Goal: Navigation & Orientation: Understand site structure

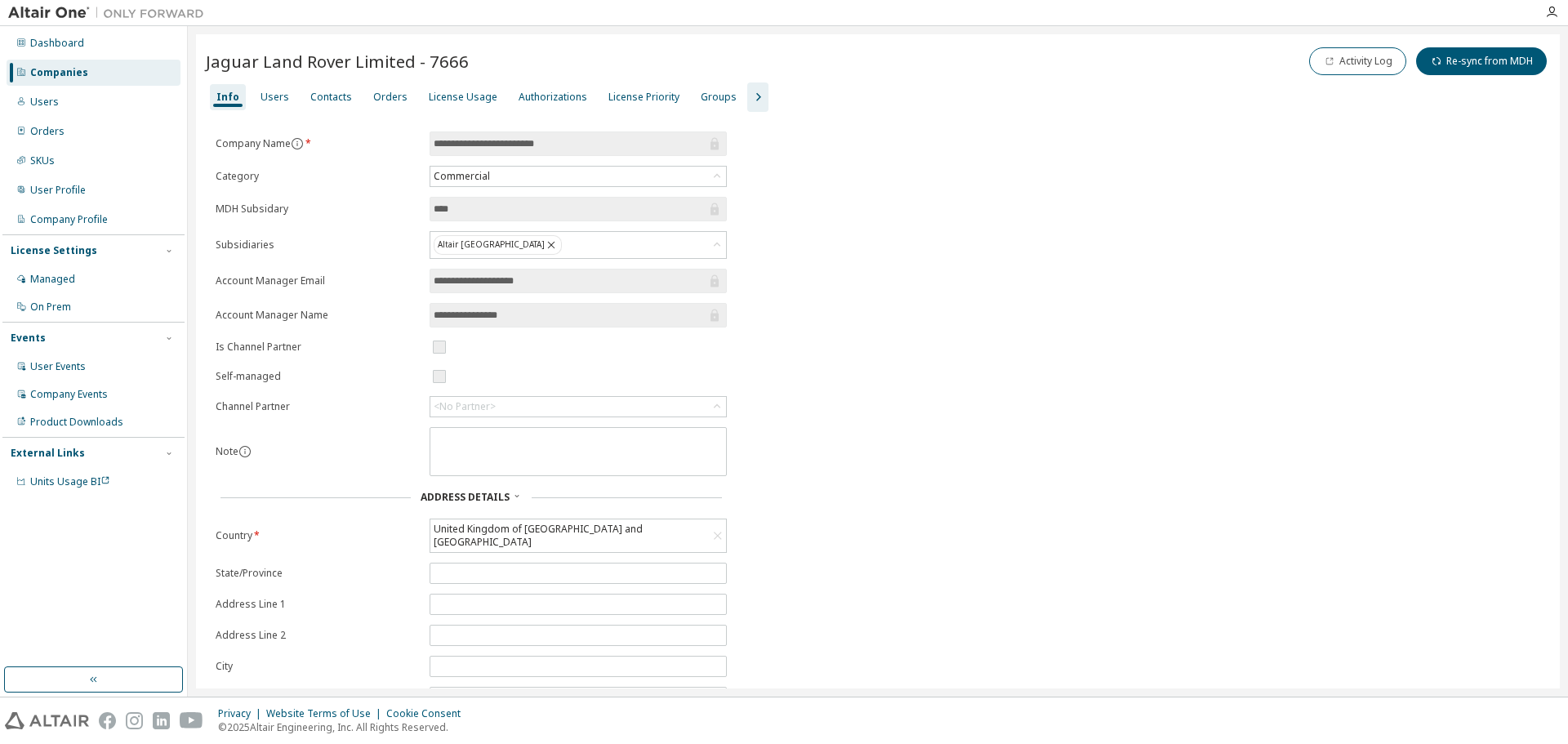
drag, startPoint x: 1221, startPoint y: 422, endPoint x: 1297, endPoint y: 375, distance: 89.4
click at [1221, 422] on div "**********" at bounding box center [877, 454] width 1344 height 647
click at [71, 74] on div "Companies" at bounding box center [59, 73] width 58 height 13
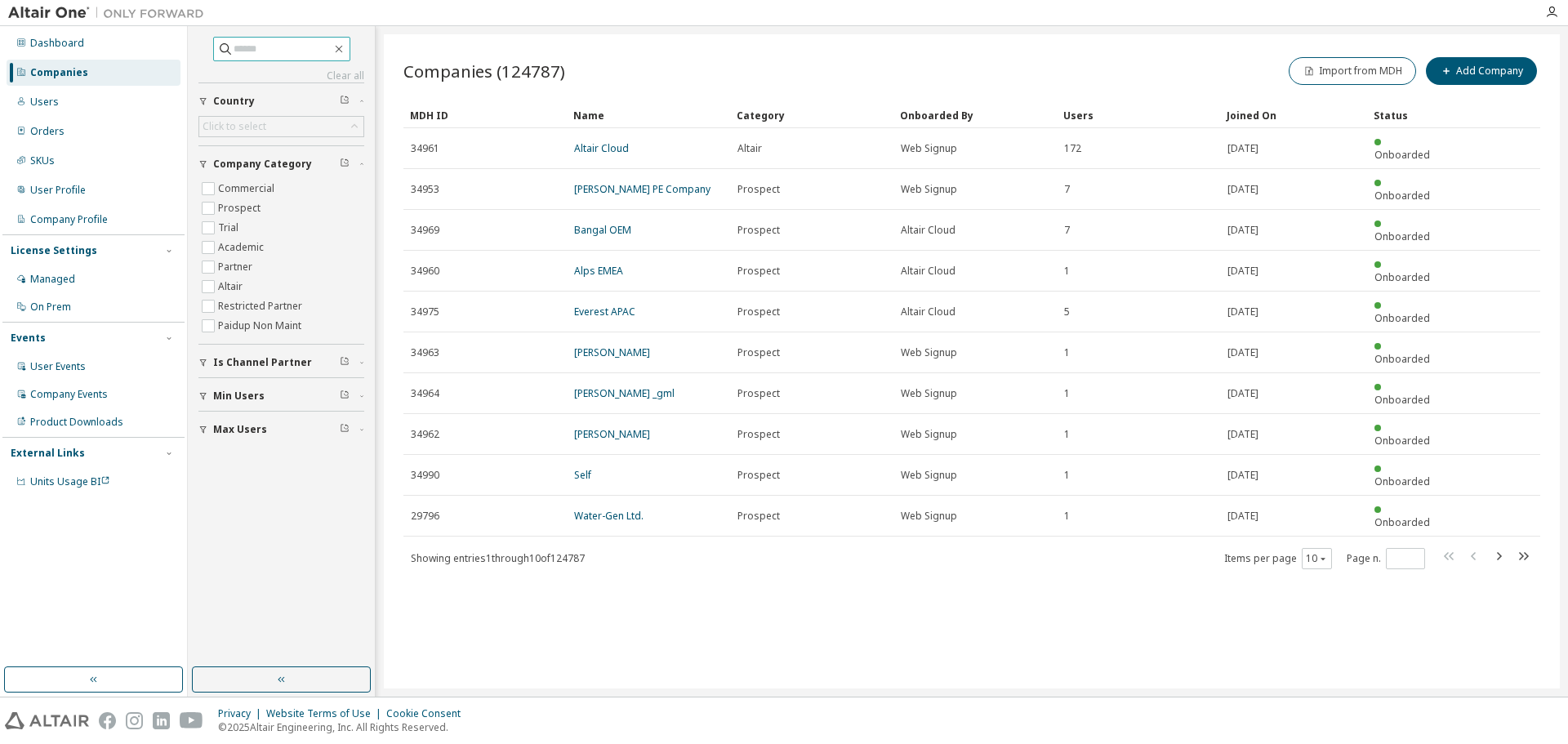
click at [331, 46] on input "text" at bounding box center [282, 49] width 98 height 17
click at [292, 49] on input "text" at bounding box center [282, 49] width 98 height 17
click at [48, 103] on div "Users" at bounding box center [44, 102] width 29 height 13
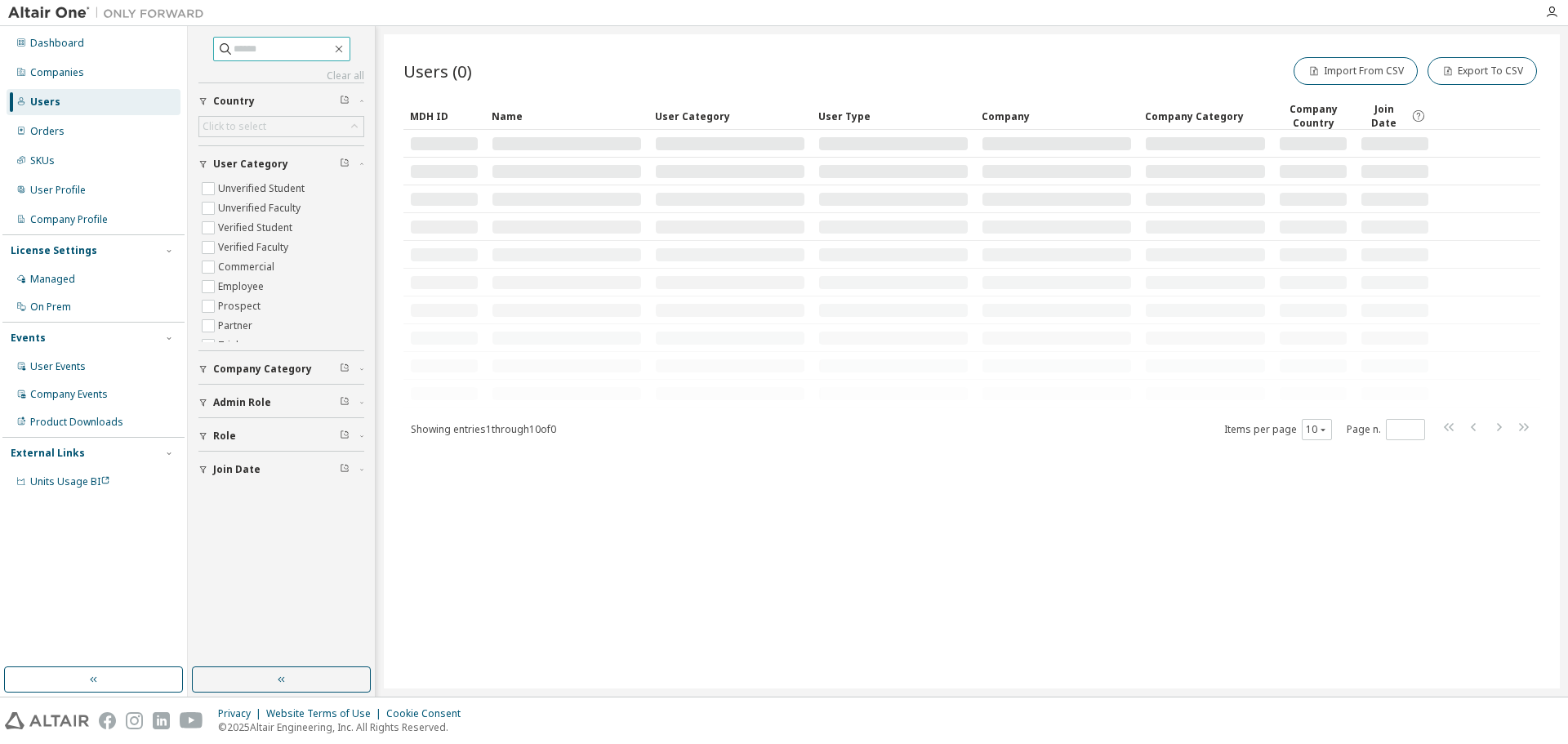
drag, startPoint x: 240, startPoint y: 41, endPoint x: 232, endPoint y: 49, distance: 11.3
click at [234, 46] on input "text" at bounding box center [282, 49] width 98 height 17
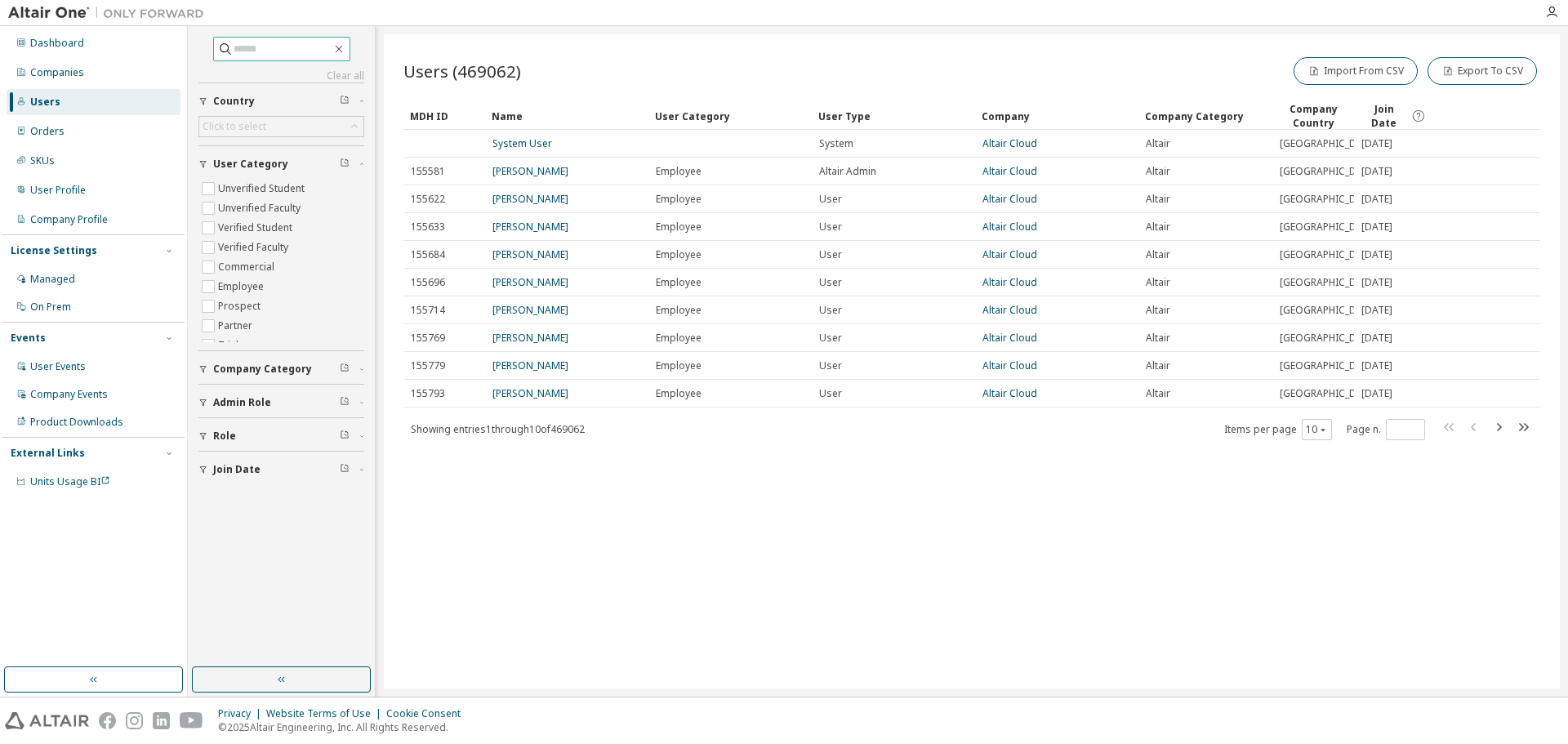
paste input "**********"
type input "**********"
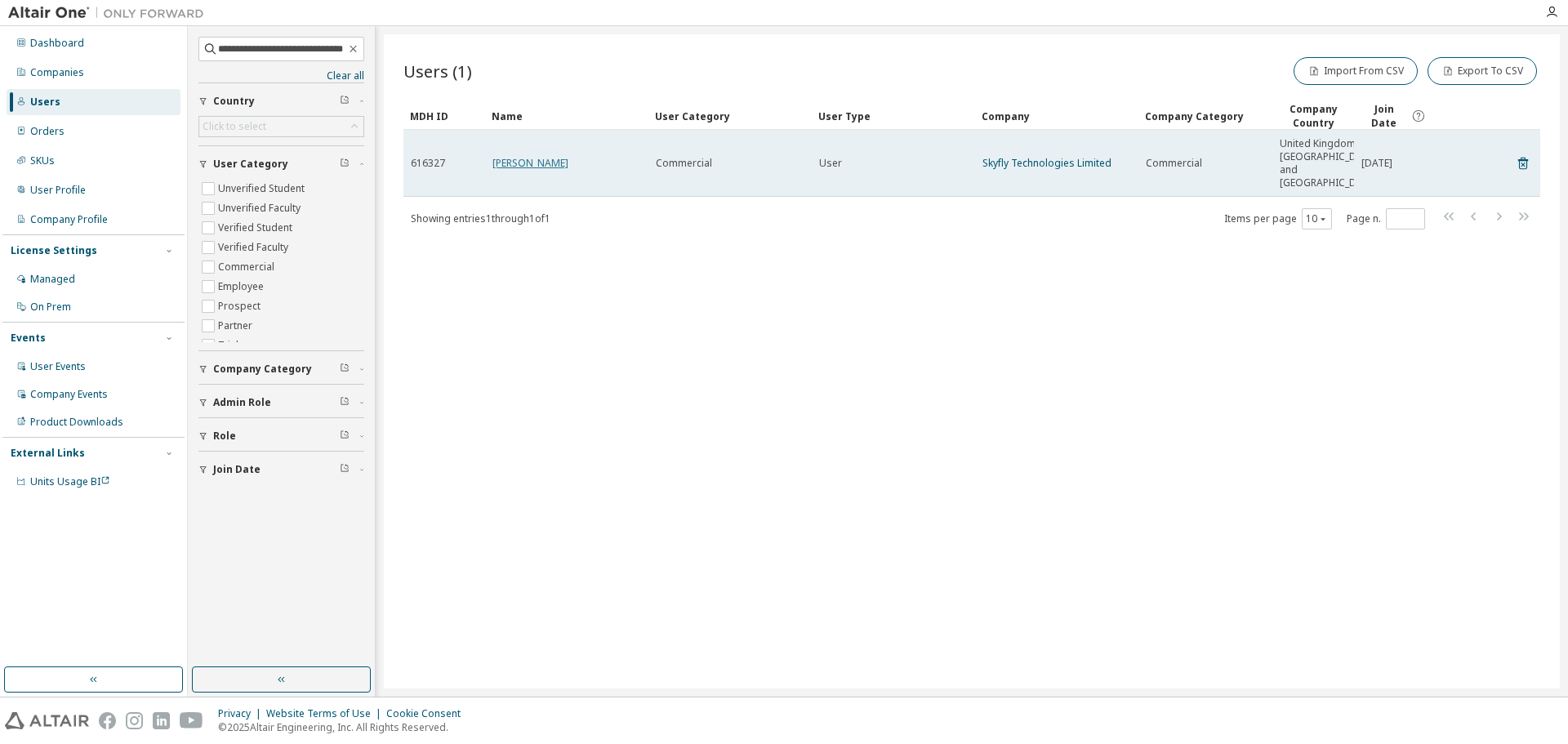
click at [561, 169] on link "[PERSON_NAME]" at bounding box center [531, 162] width 76 height 14
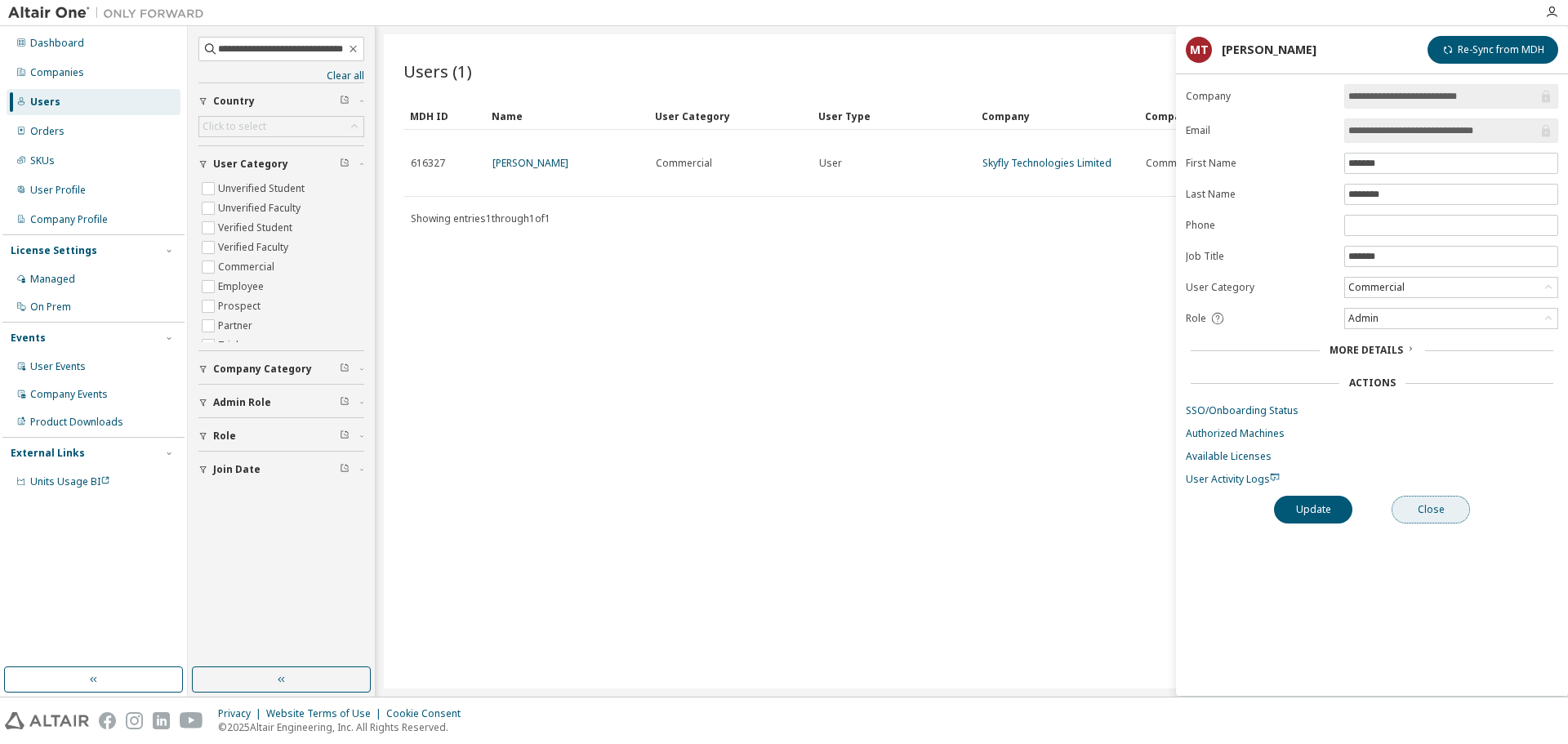
click at [1412, 510] on button "Close" at bounding box center [1430, 509] width 78 height 28
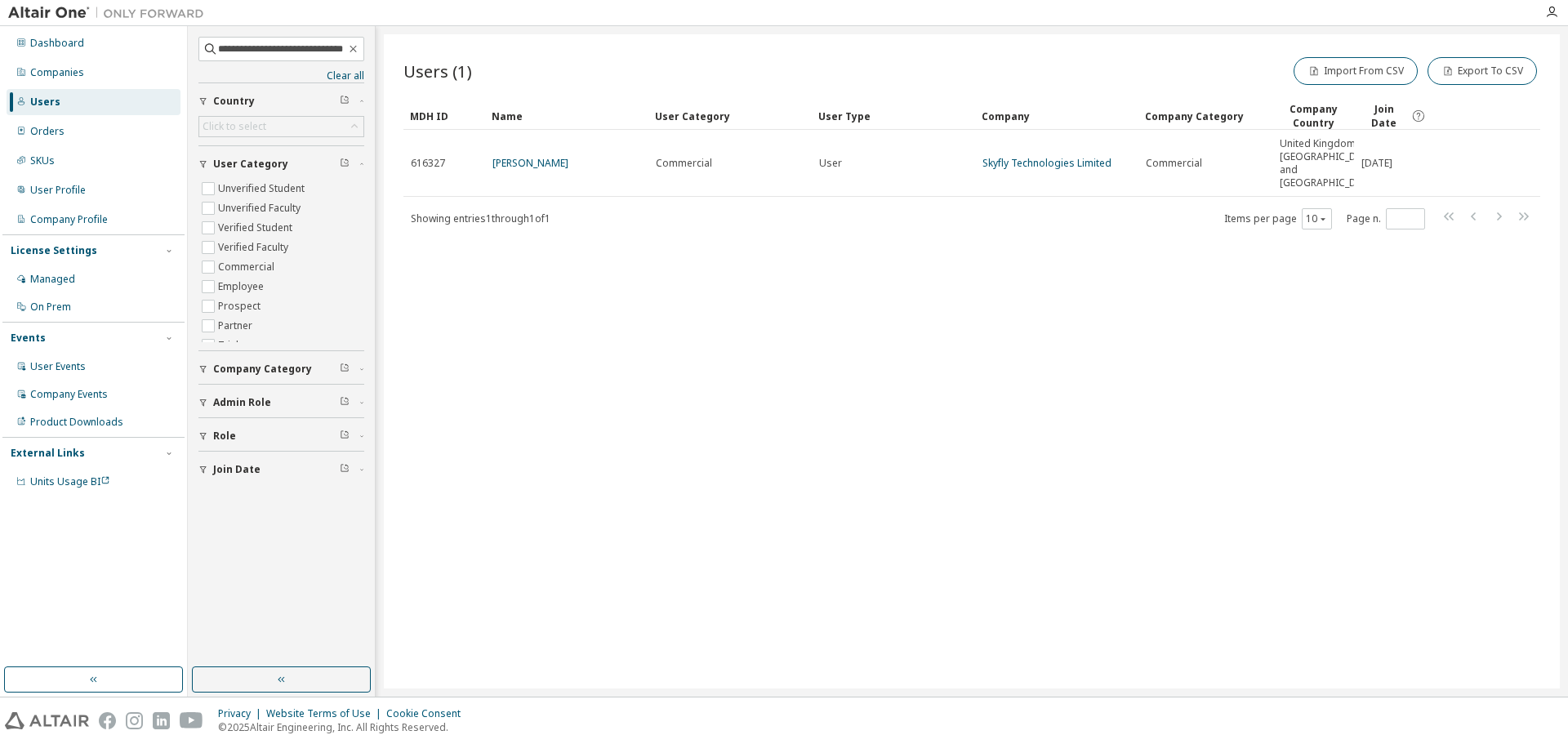
click at [1037, 166] on link "Skyfly Technologies Limited" at bounding box center [1047, 162] width 129 height 14
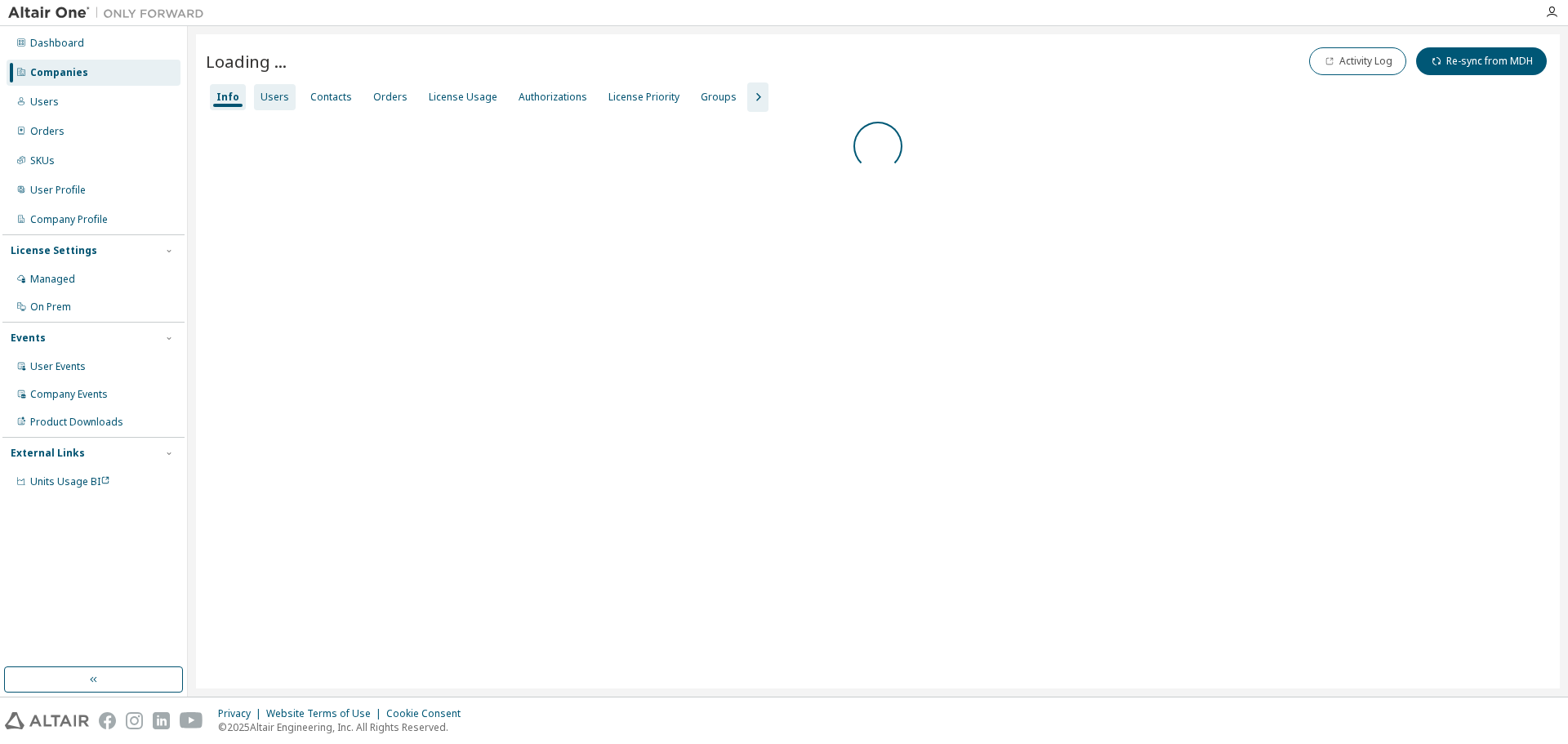
click at [258, 88] on div "Users" at bounding box center [275, 97] width 42 height 26
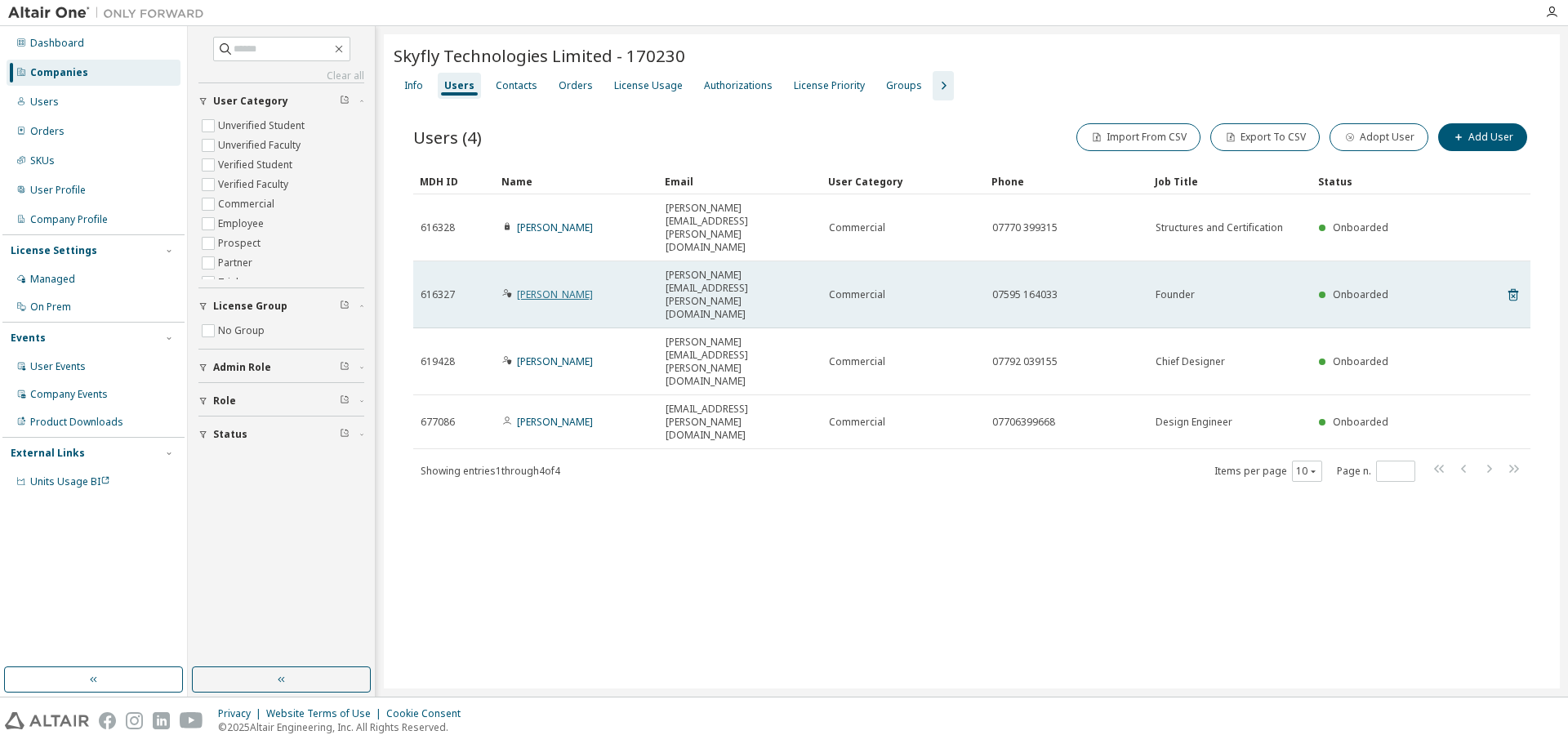
click at [566, 288] on link "[PERSON_NAME]" at bounding box center [555, 294] width 76 height 14
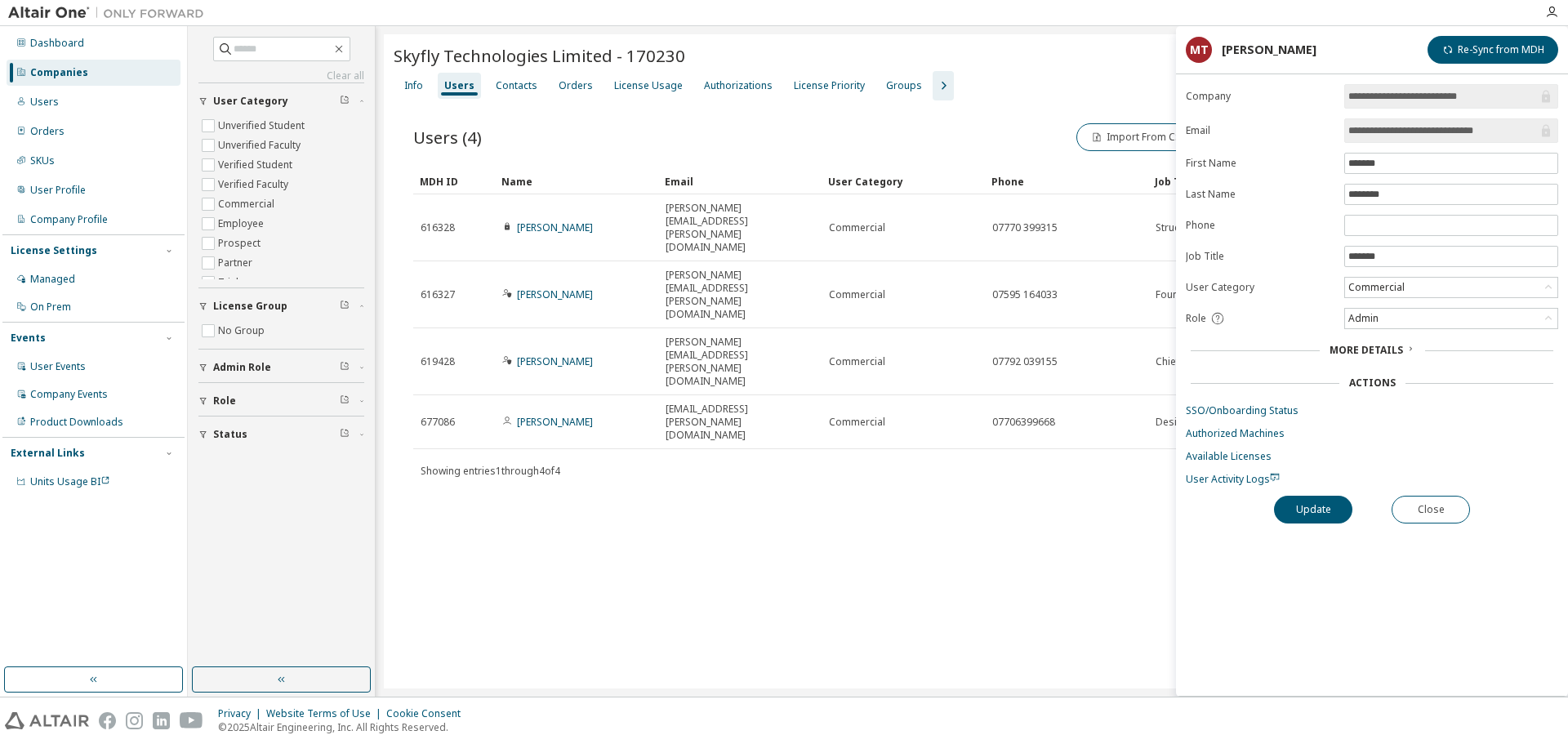
click at [952, 469] on div "Skyfly Technologies Limited - 170230 Clear Load Save Save As Field Operator Val…" at bounding box center [971, 361] width 1176 height 654
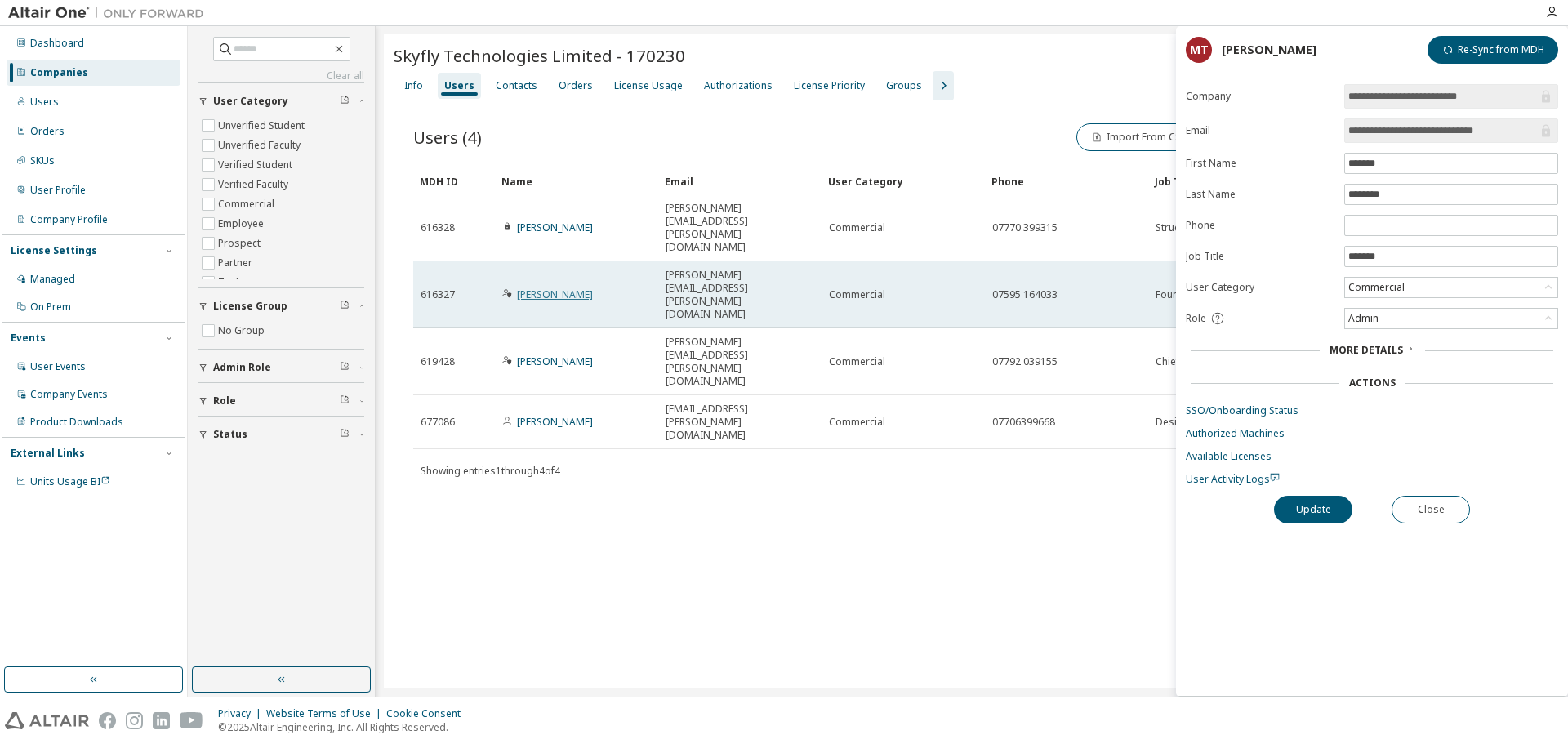
click at [549, 288] on link "[PERSON_NAME]" at bounding box center [555, 294] width 76 height 14
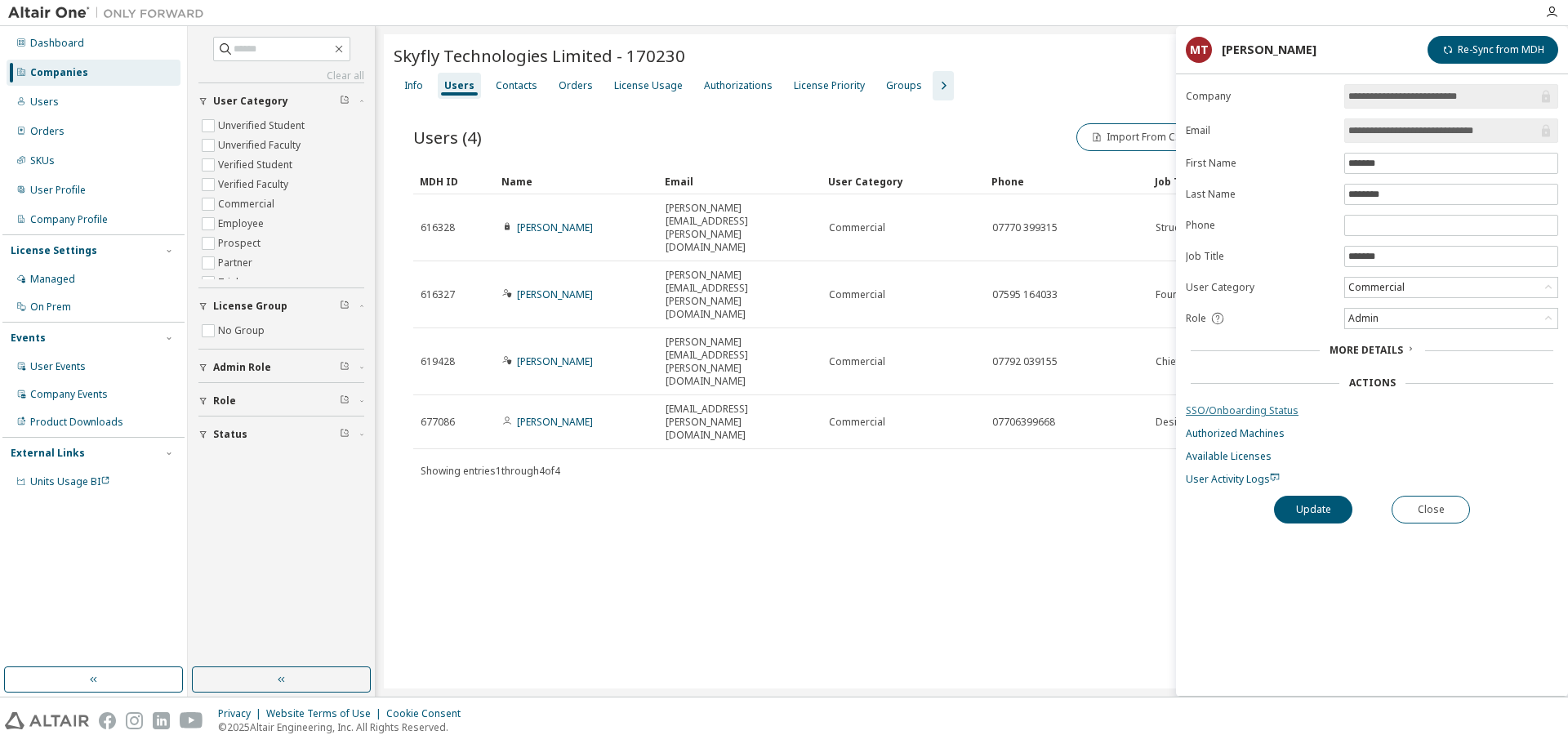
click at [1225, 408] on link "SSO/Onboarding Status" at bounding box center [1372, 411] width 372 height 13
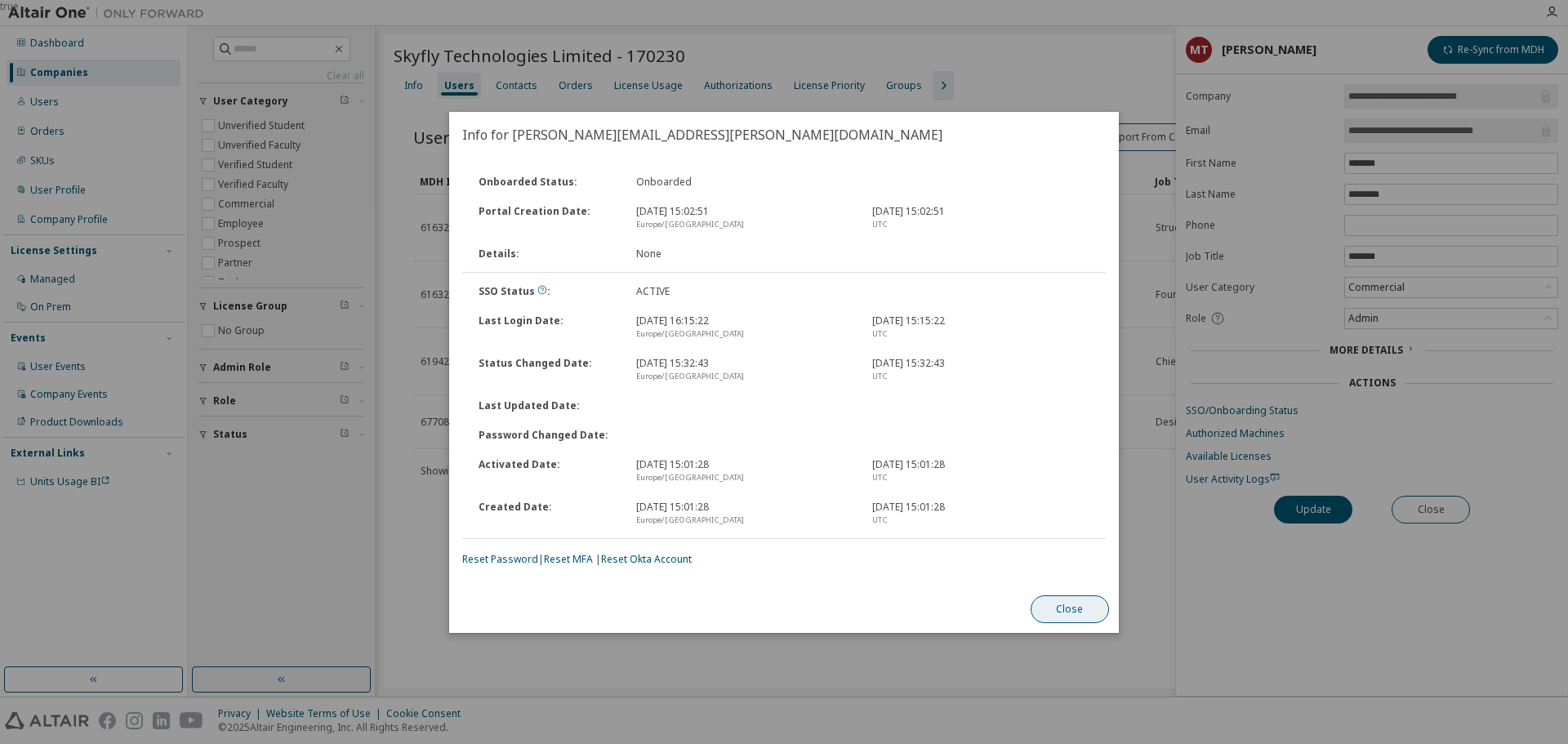
click at [1083, 598] on button "Close" at bounding box center [1070, 609] width 78 height 28
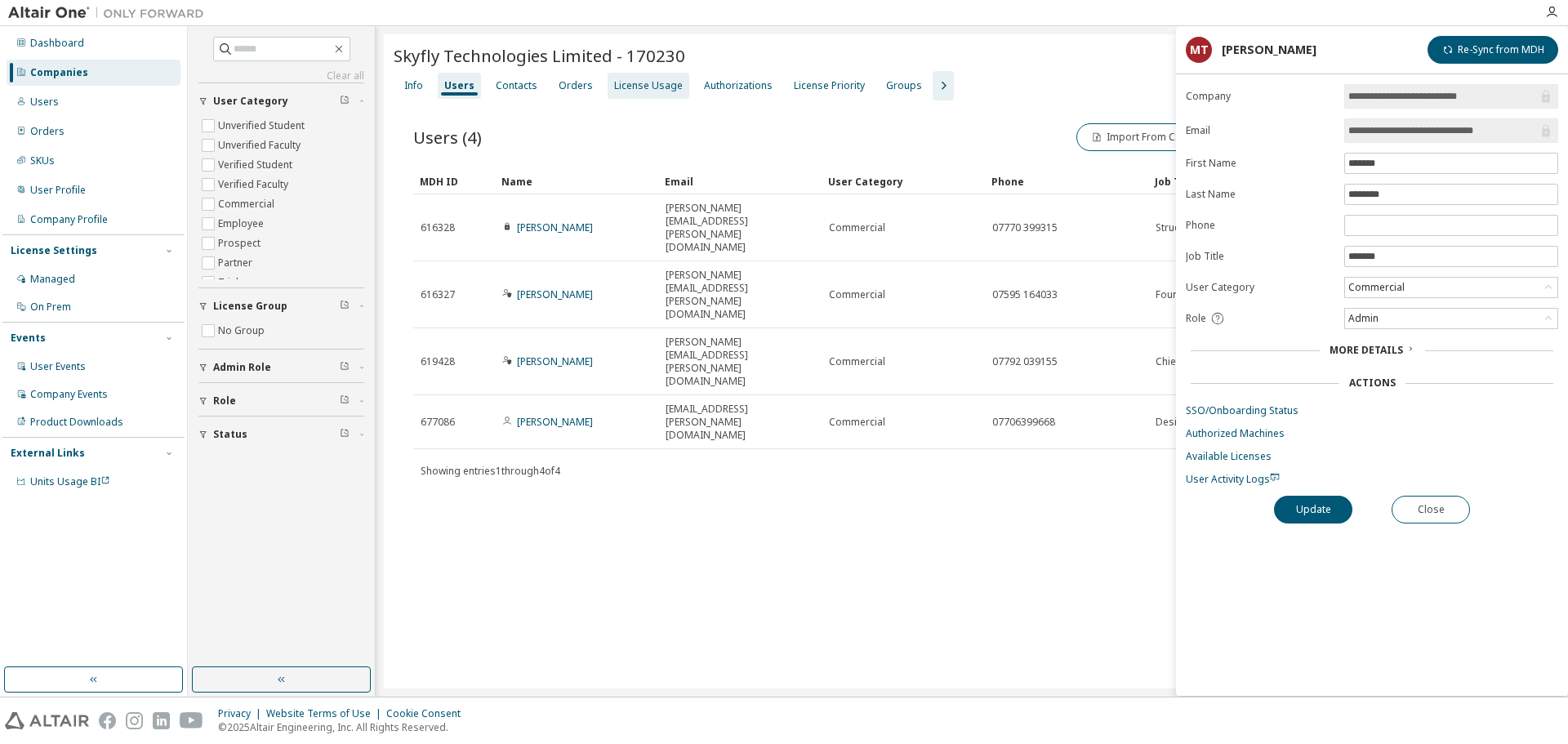
click at [604, 84] on div "Info Users Contacts Orders License Usage Authorizations License Priority Groups" at bounding box center [972, 86] width 1156 height 30
click at [614, 83] on div "License Usage" at bounding box center [648, 86] width 69 height 13
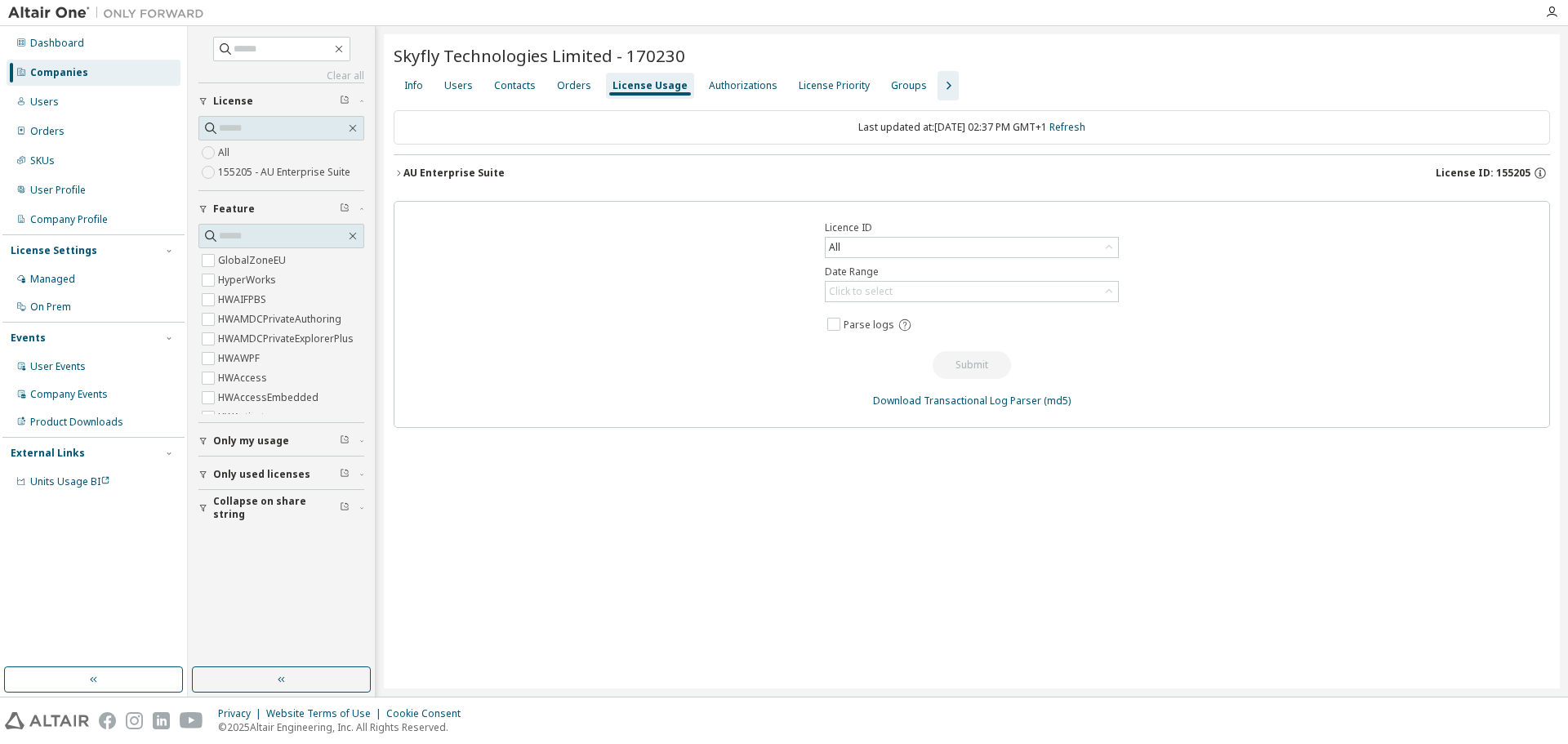
click at [453, 169] on div "AU Enterprise Suite" at bounding box center [453, 173] width 101 height 13
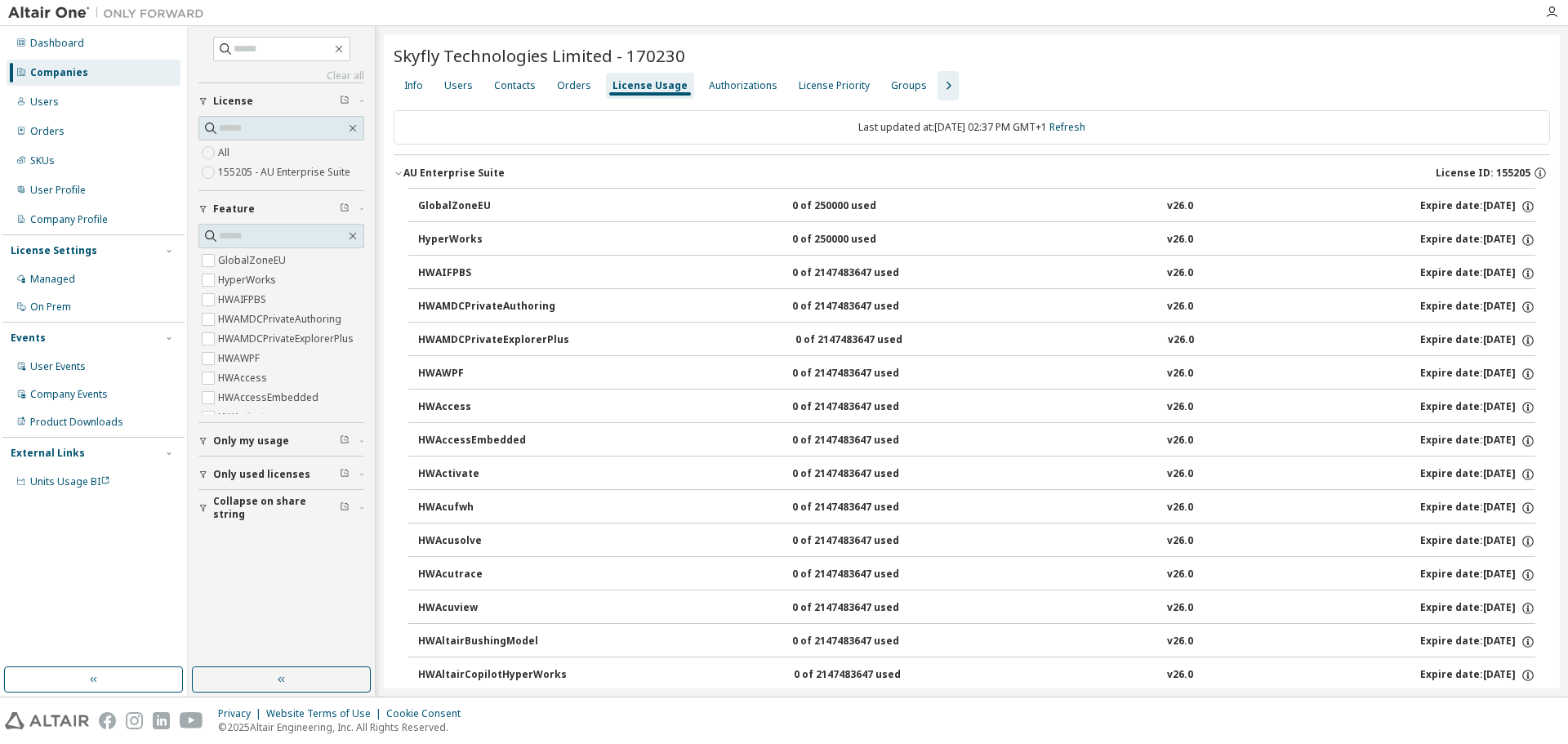
click at [939, 82] on icon "button" at bounding box center [948, 86] width 20 height 20
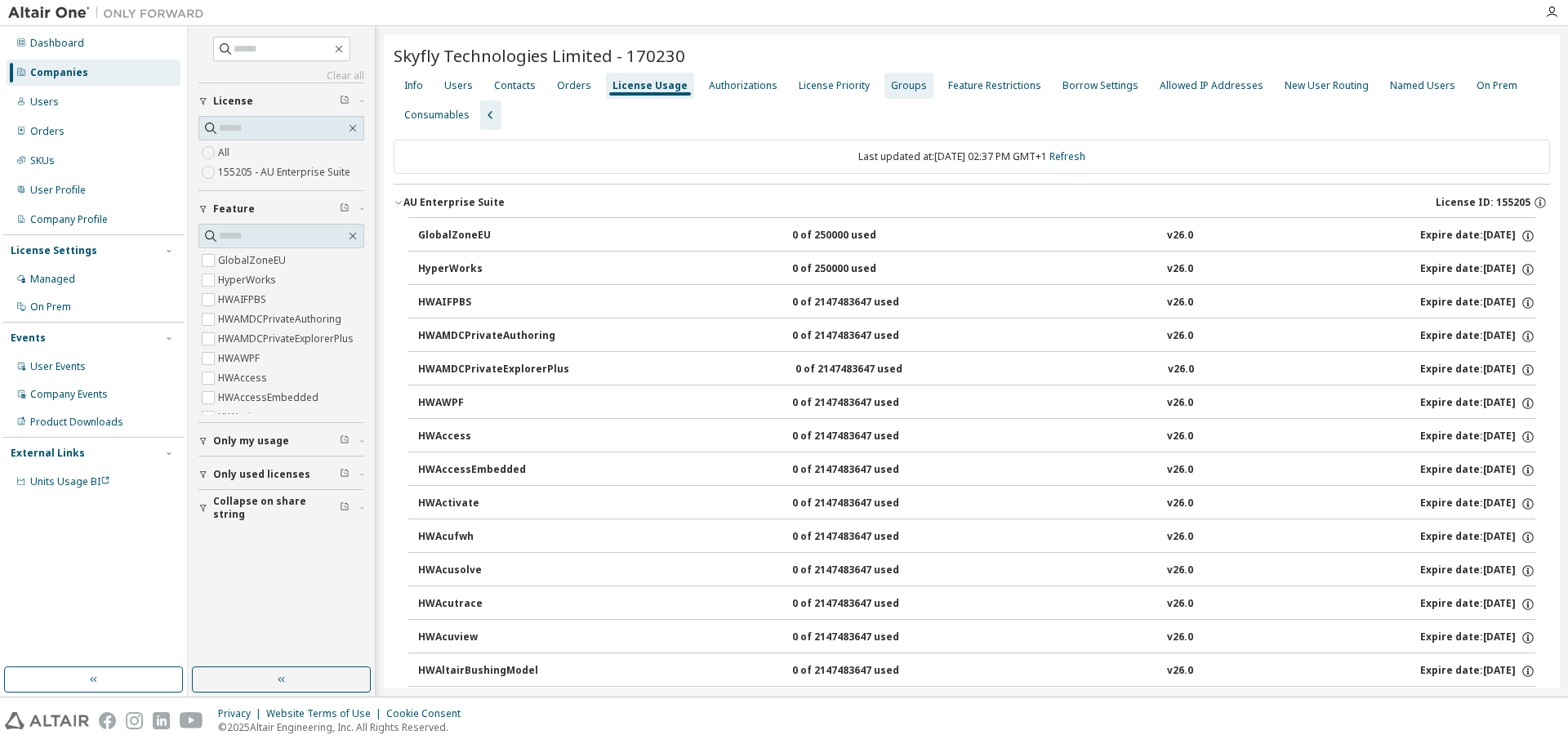
click at [903, 83] on div "Groups" at bounding box center [909, 86] width 36 height 13
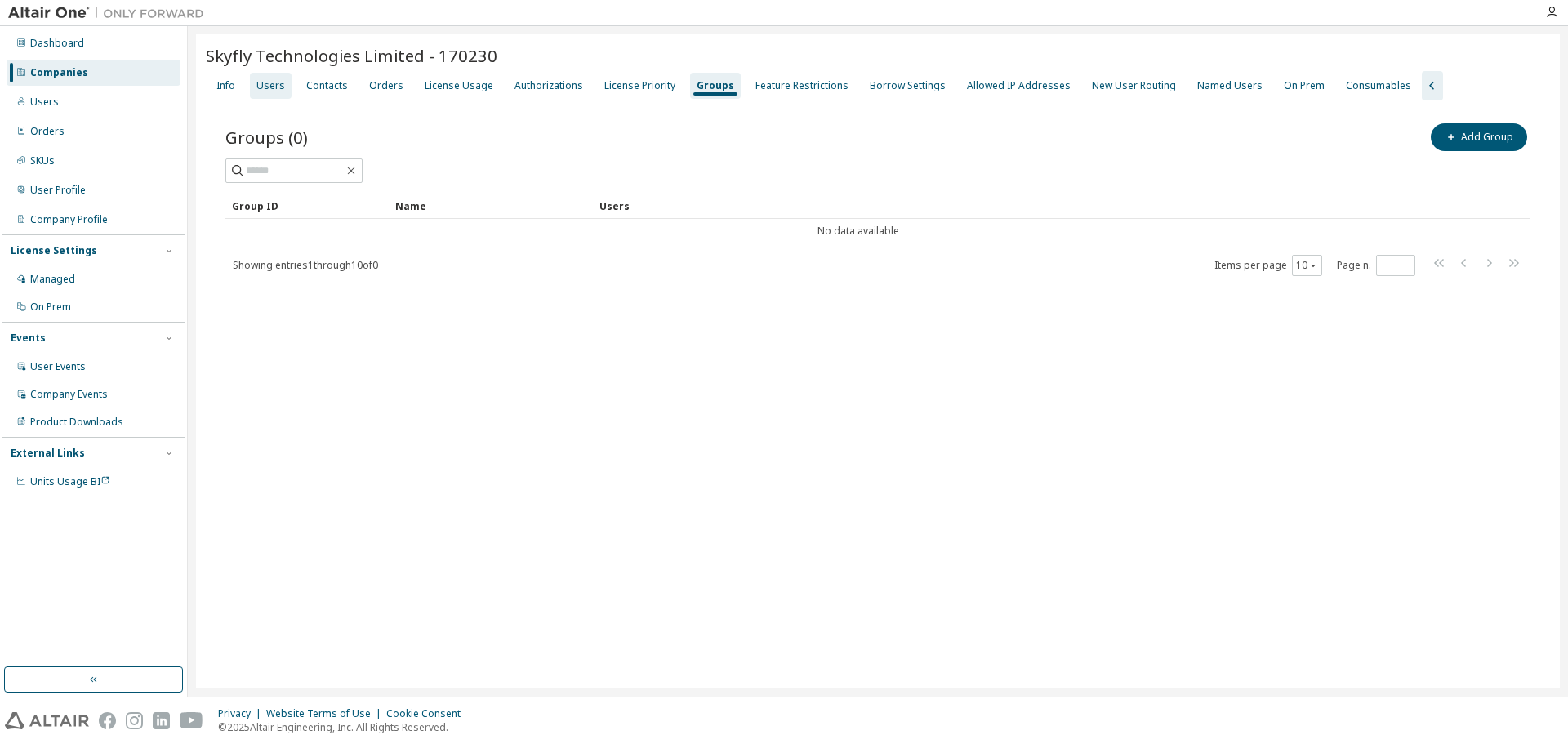
click at [270, 83] on div "Users" at bounding box center [270, 86] width 29 height 13
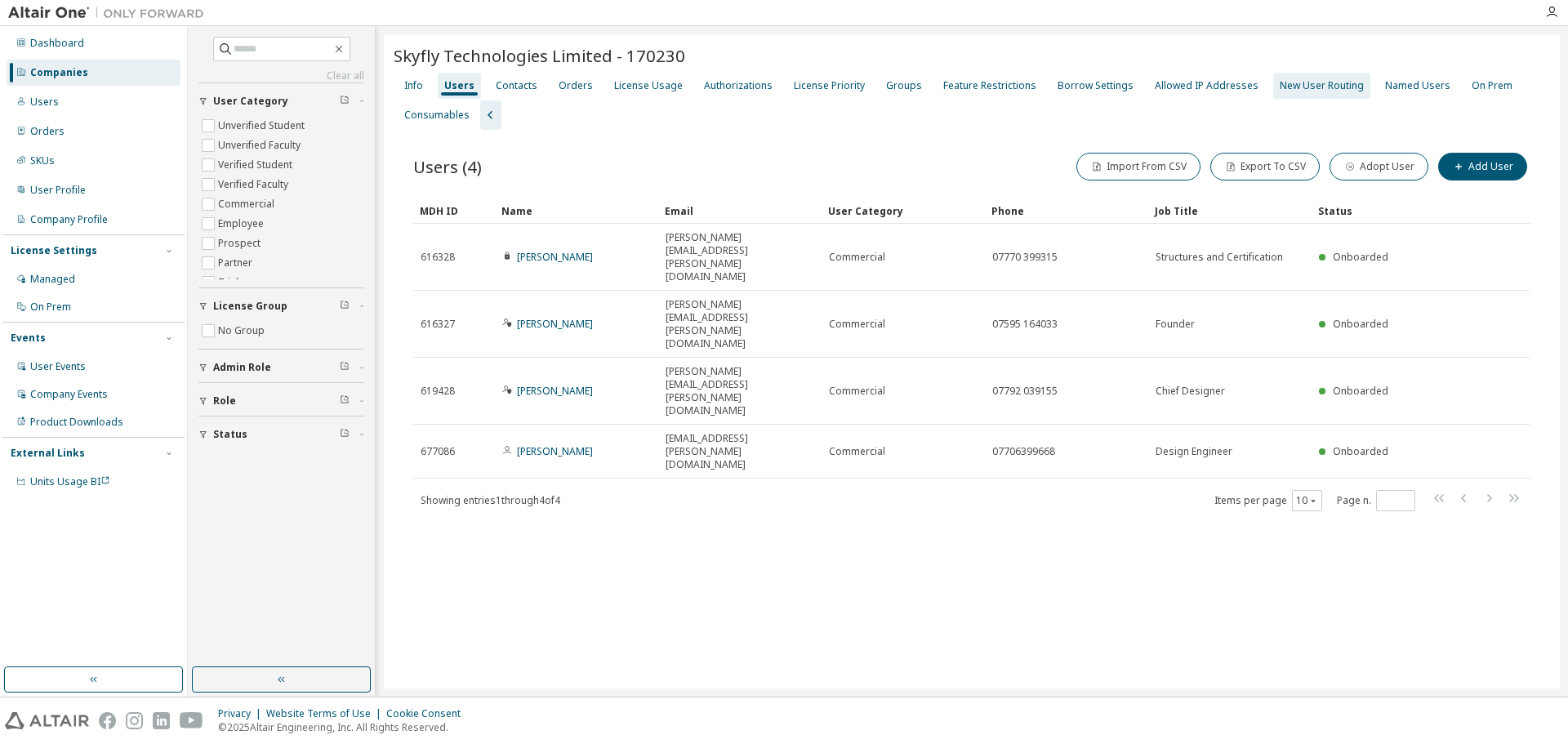
click at [1155, 79] on div "Allowed IP Addresses" at bounding box center [1206, 86] width 103 height 13
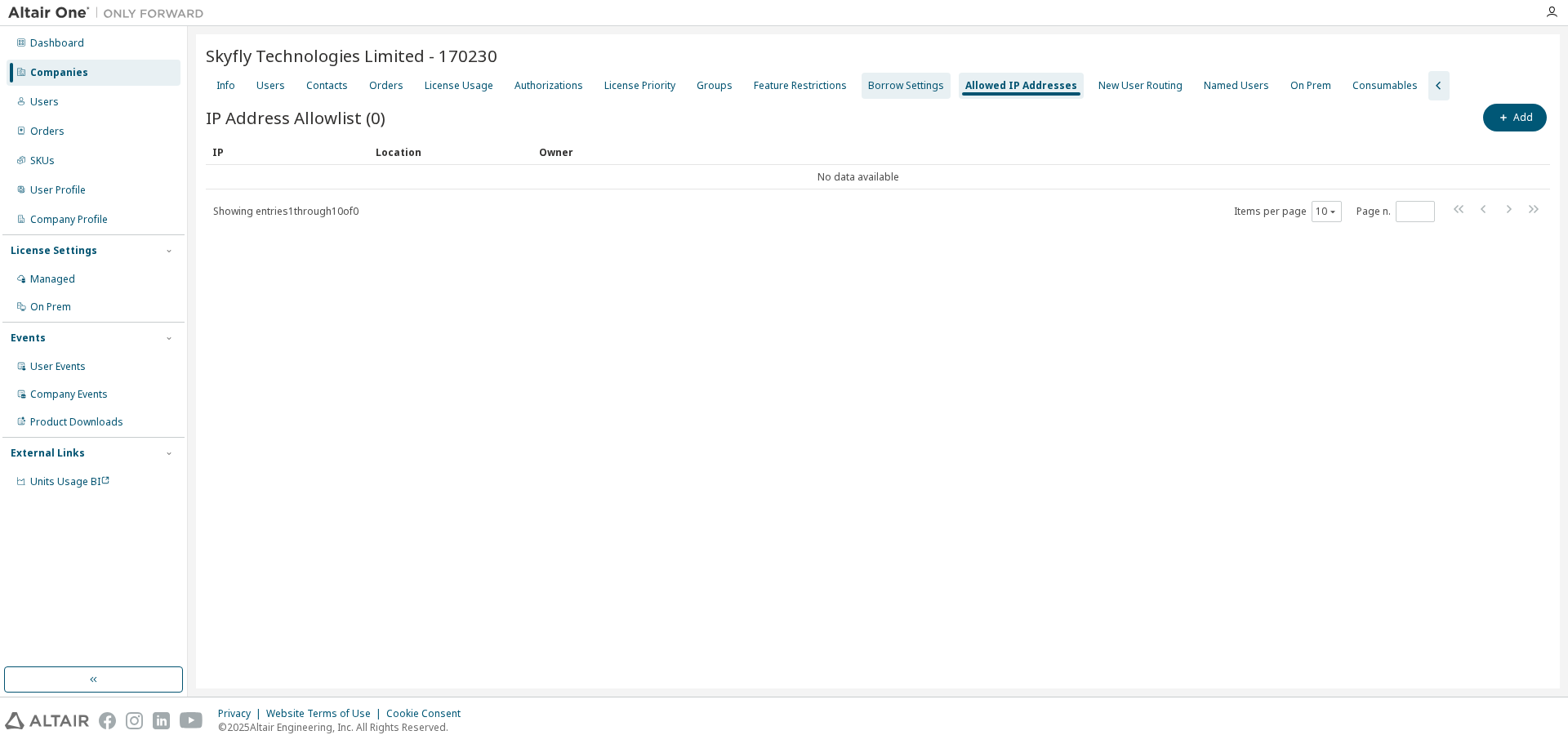
click at [881, 88] on div "Borrow Settings" at bounding box center [906, 86] width 76 height 13
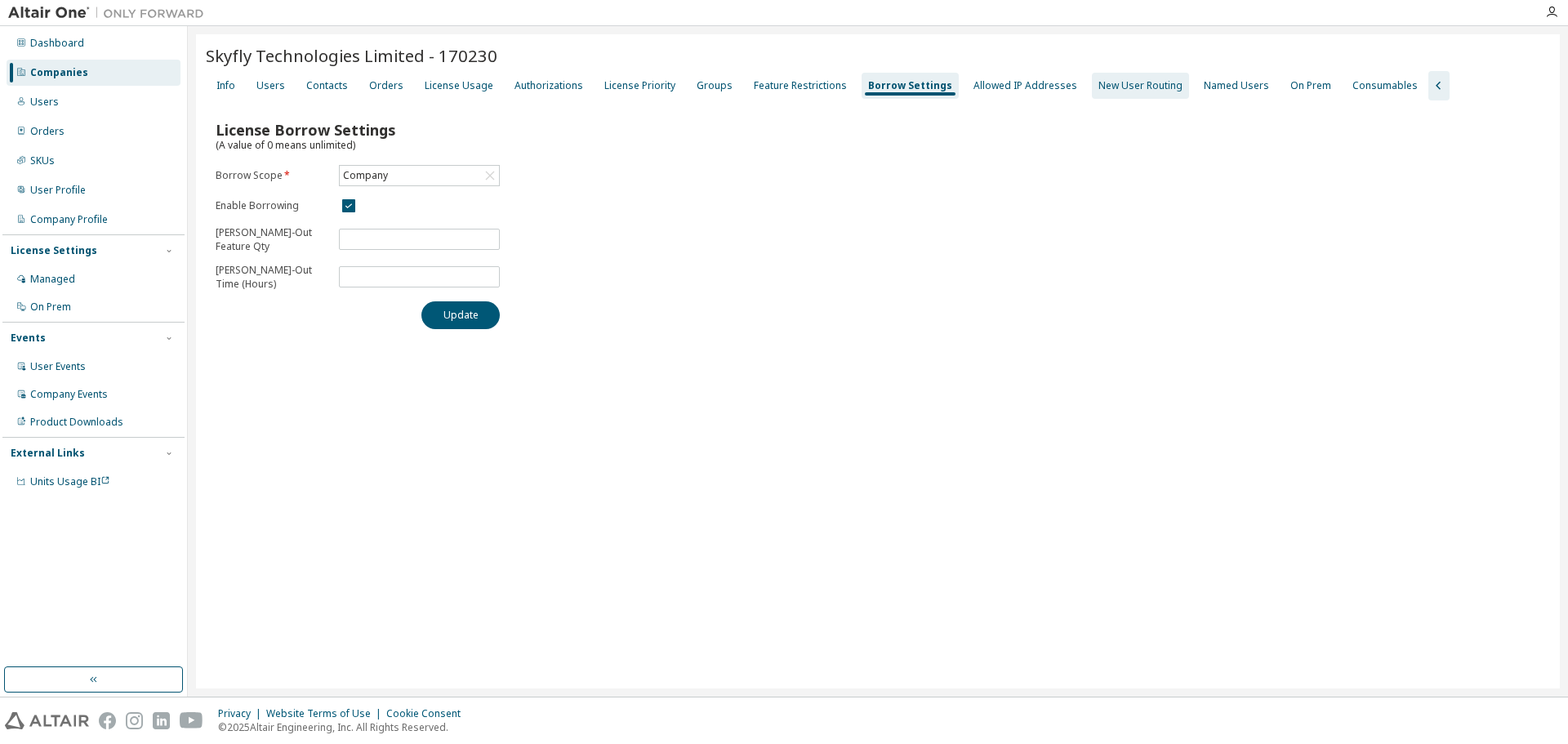
click at [1101, 83] on div "New User Routing" at bounding box center [1140, 86] width 84 height 13
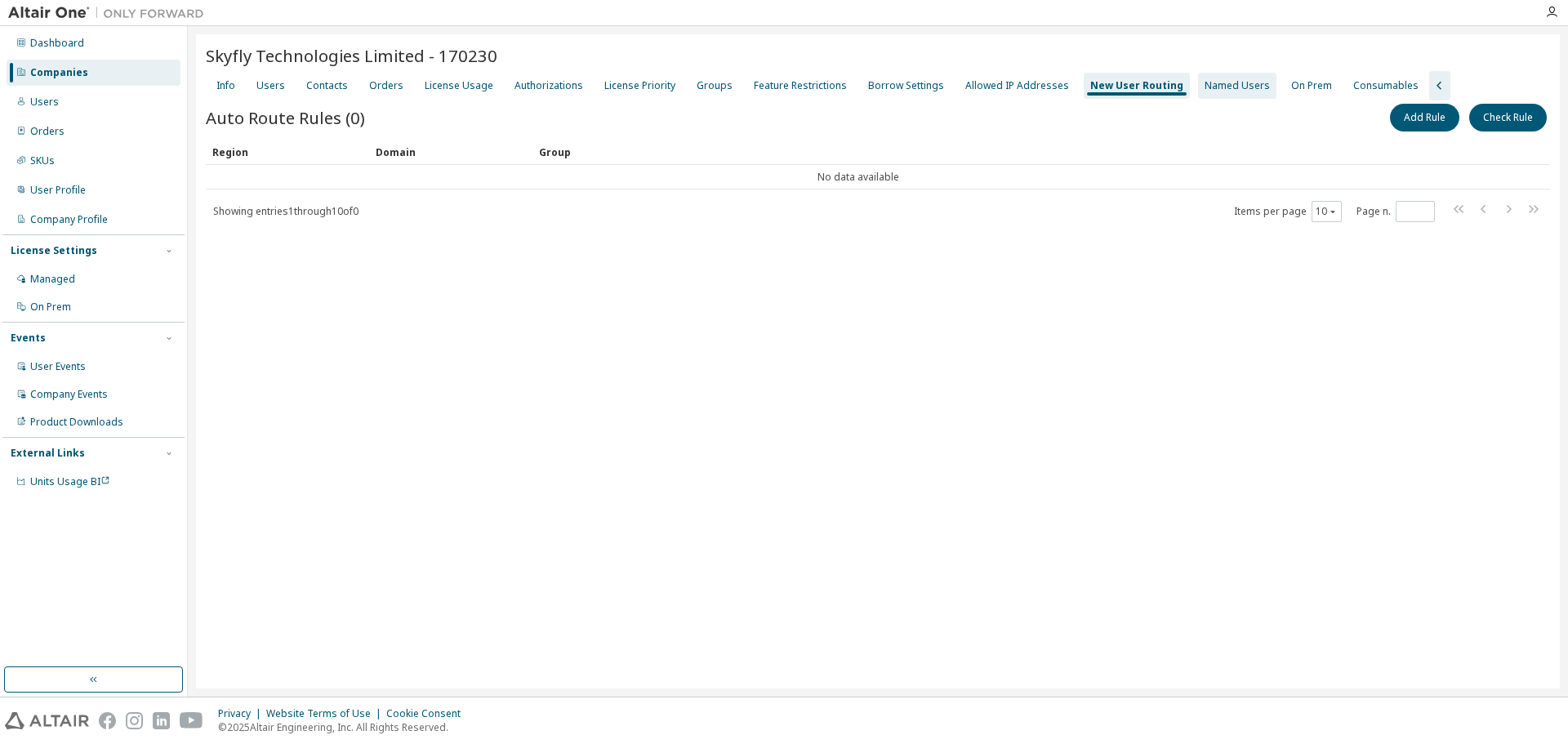
click at [1204, 83] on div "Named Users" at bounding box center [1237, 86] width 65 height 13
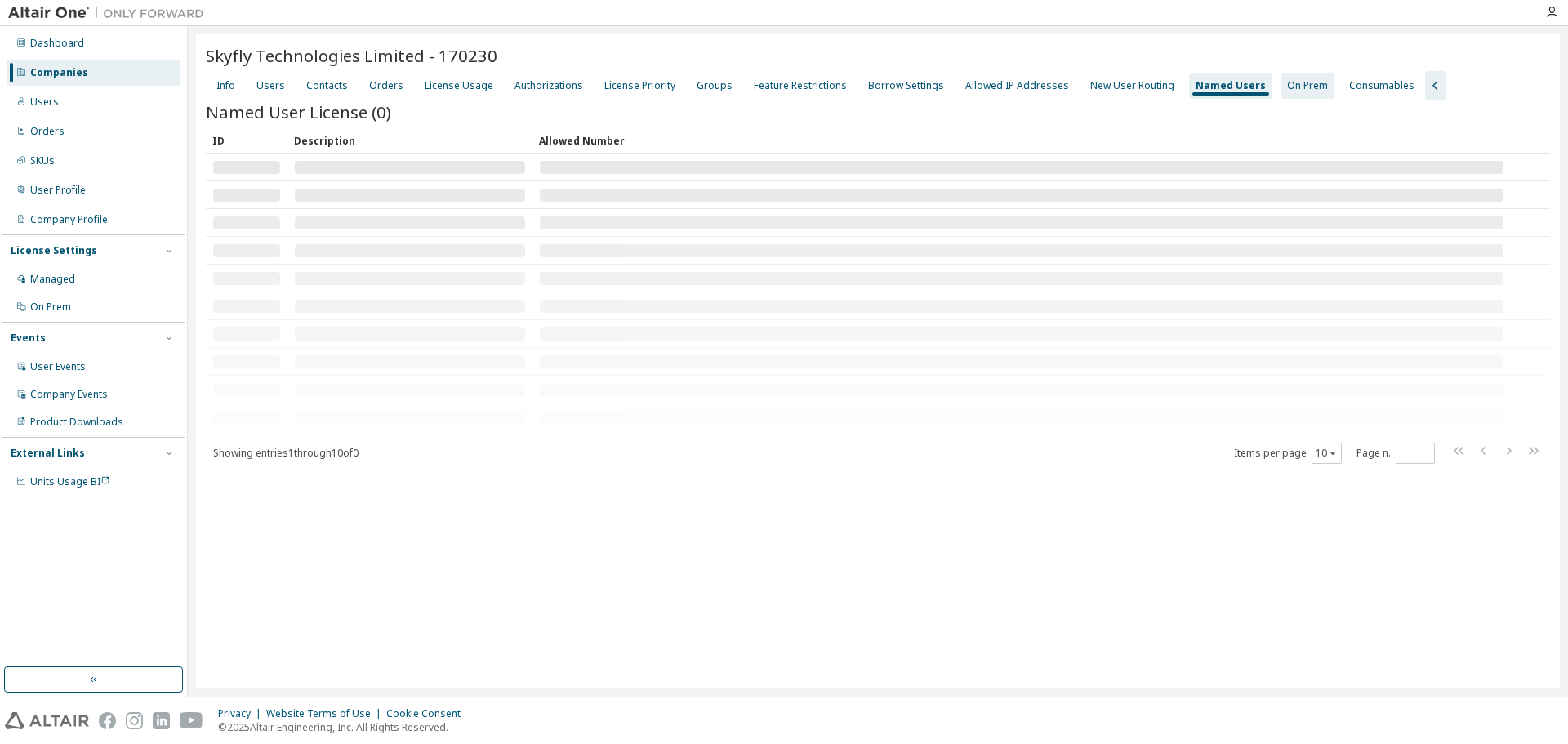
click at [1287, 84] on div "On Prem" at bounding box center [1307, 86] width 41 height 13
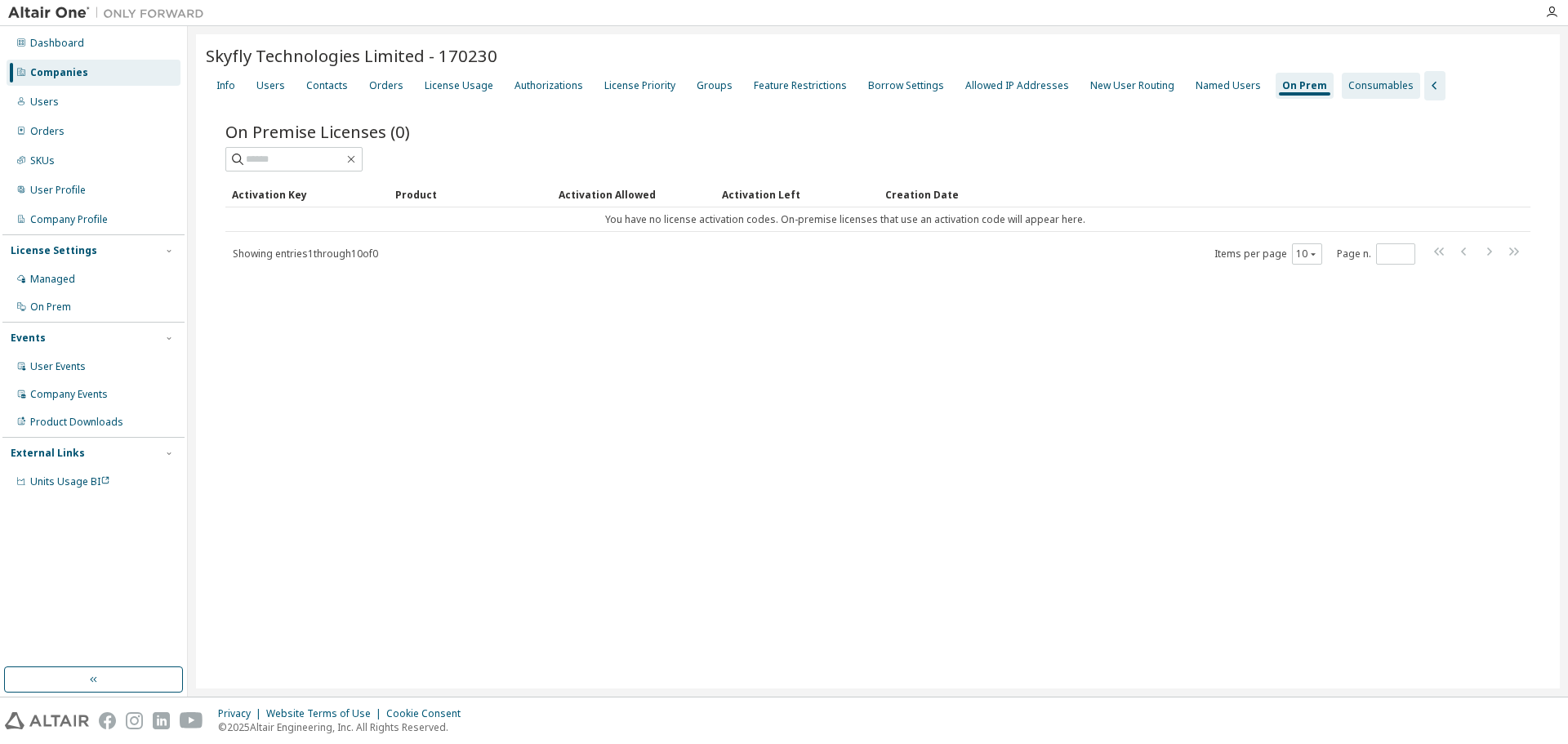
click at [1350, 87] on div "Consumables" at bounding box center [1381, 86] width 65 height 13
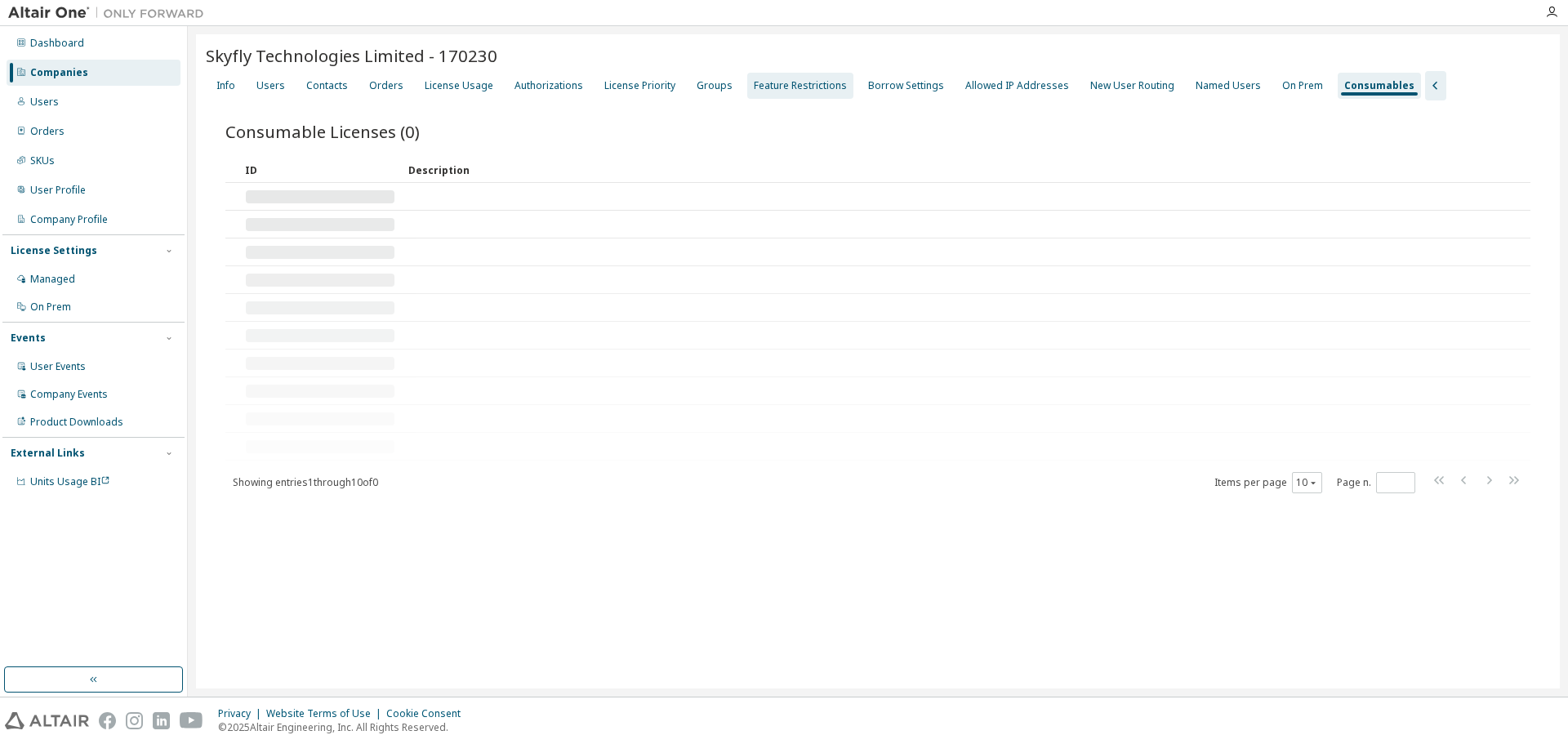
click at [810, 83] on div "Feature Restrictions" at bounding box center [800, 86] width 93 height 13
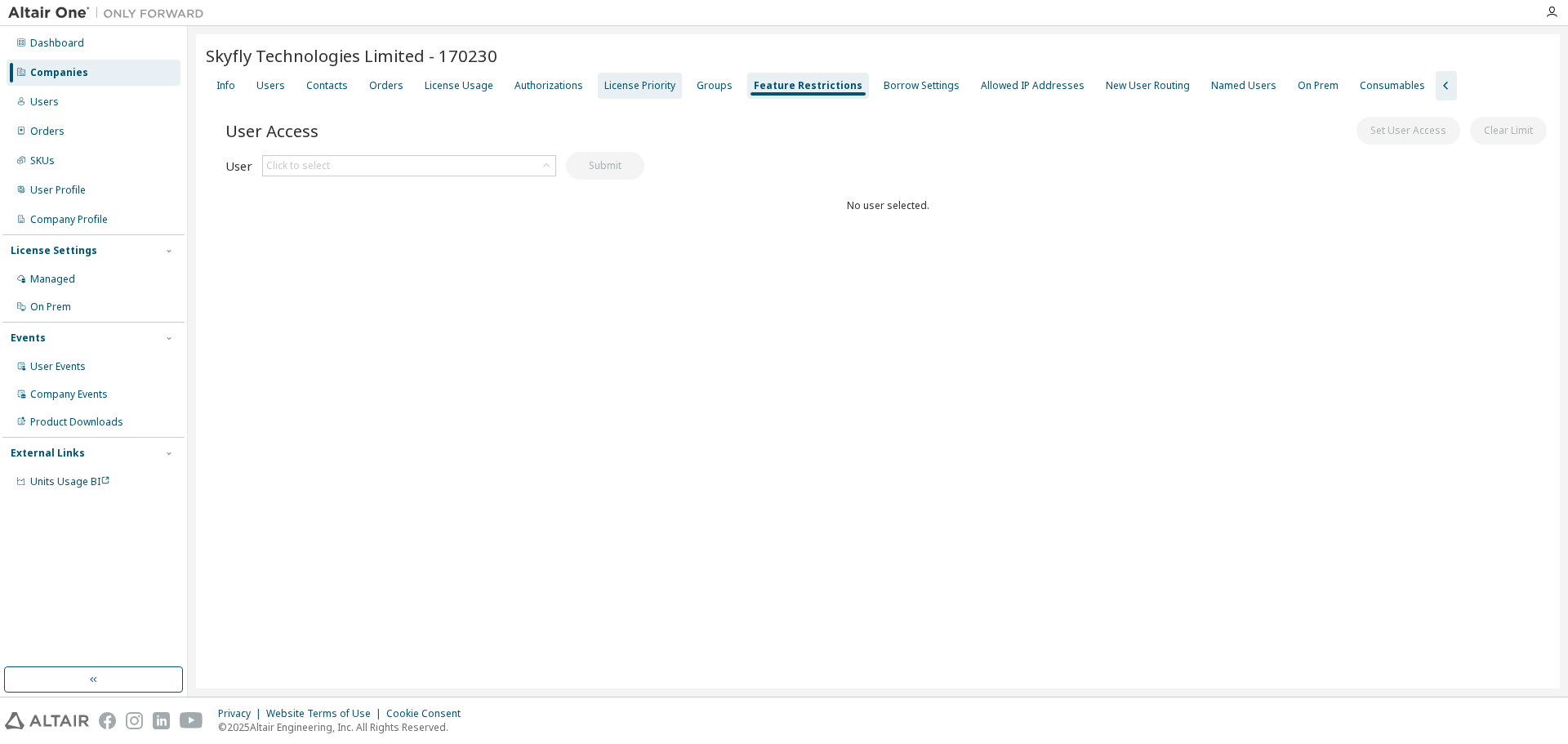
click at [654, 83] on div "License Priority" at bounding box center [640, 86] width 71 height 13
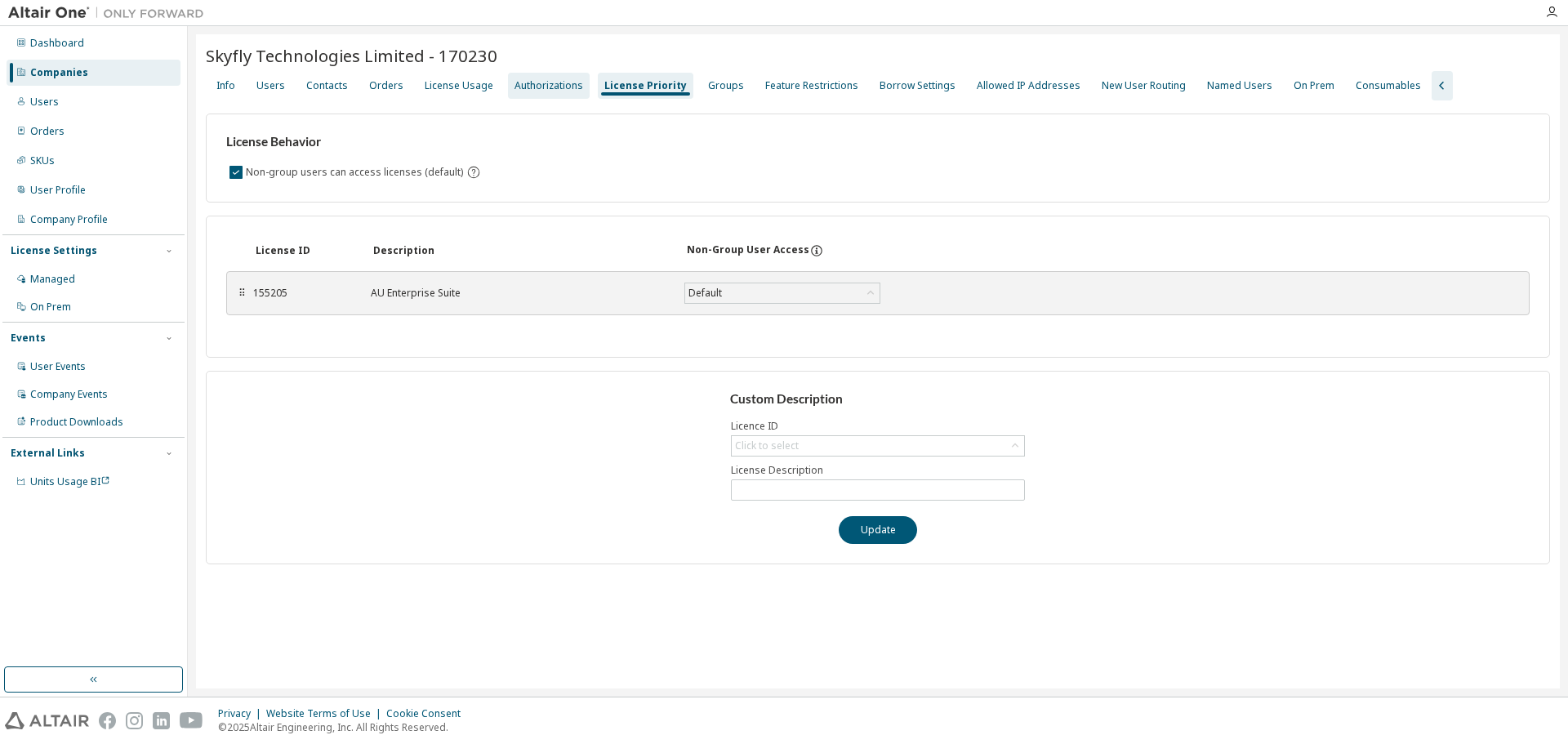
click at [533, 82] on div "Authorizations" at bounding box center [548, 86] width 69 height 13
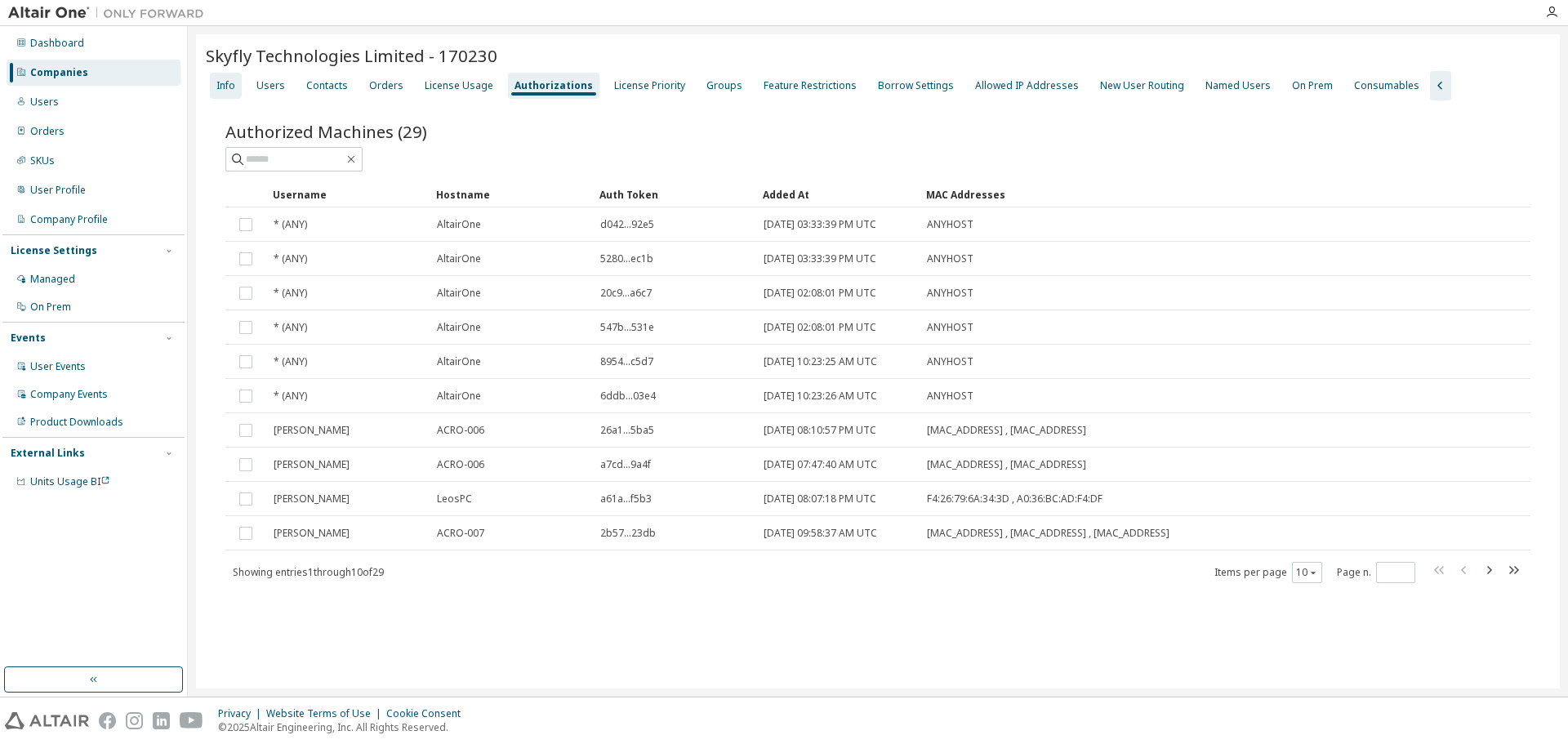
click at [224, 83] on div "Info" at bounding box center [225, 86] width 19 height 13
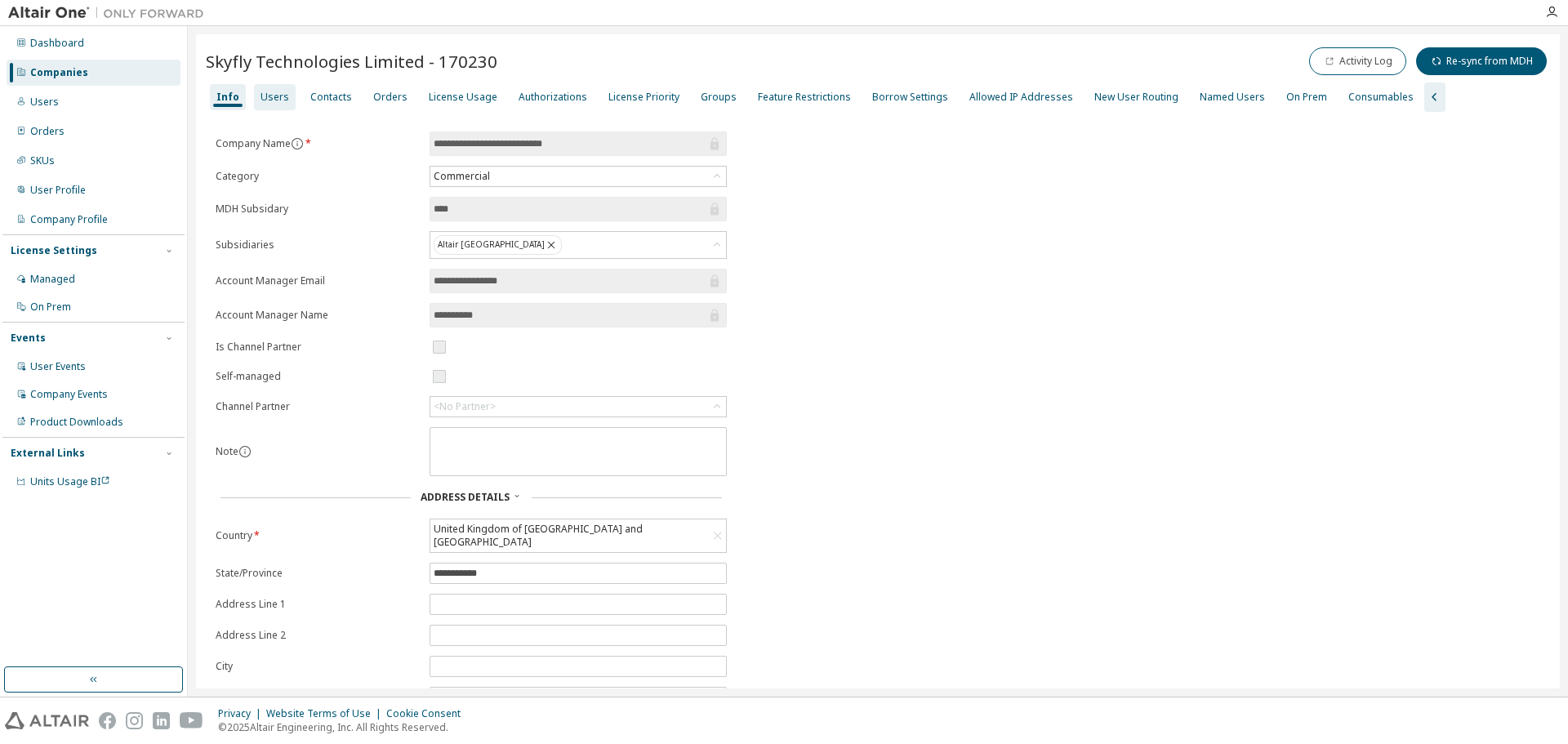
click at [268, 88] on div "Users" at bounding box center [275, 97] width 42 height 26
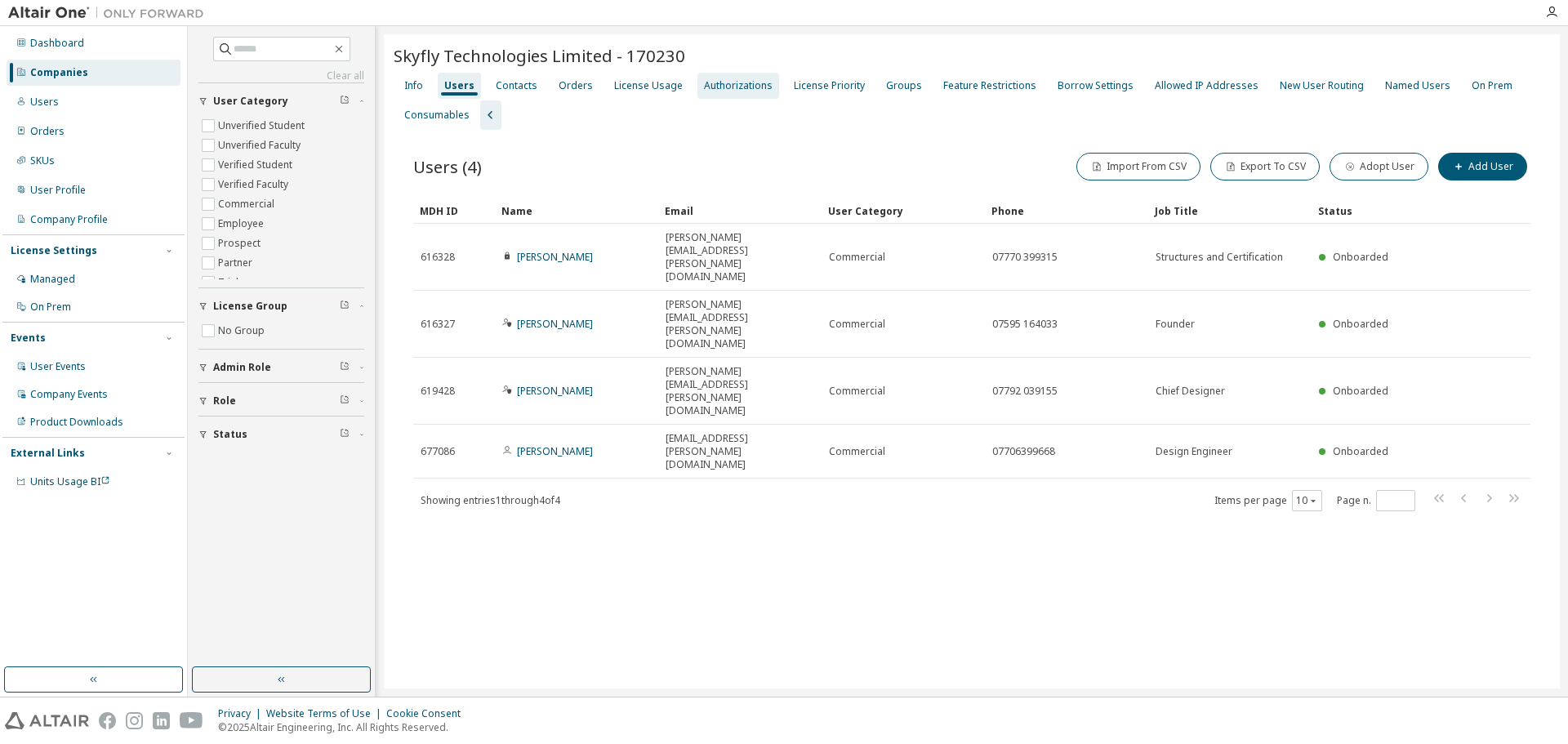
click at [737, 89] on div "Authorizations" at bounding box center [738, 86] width 69 height 13
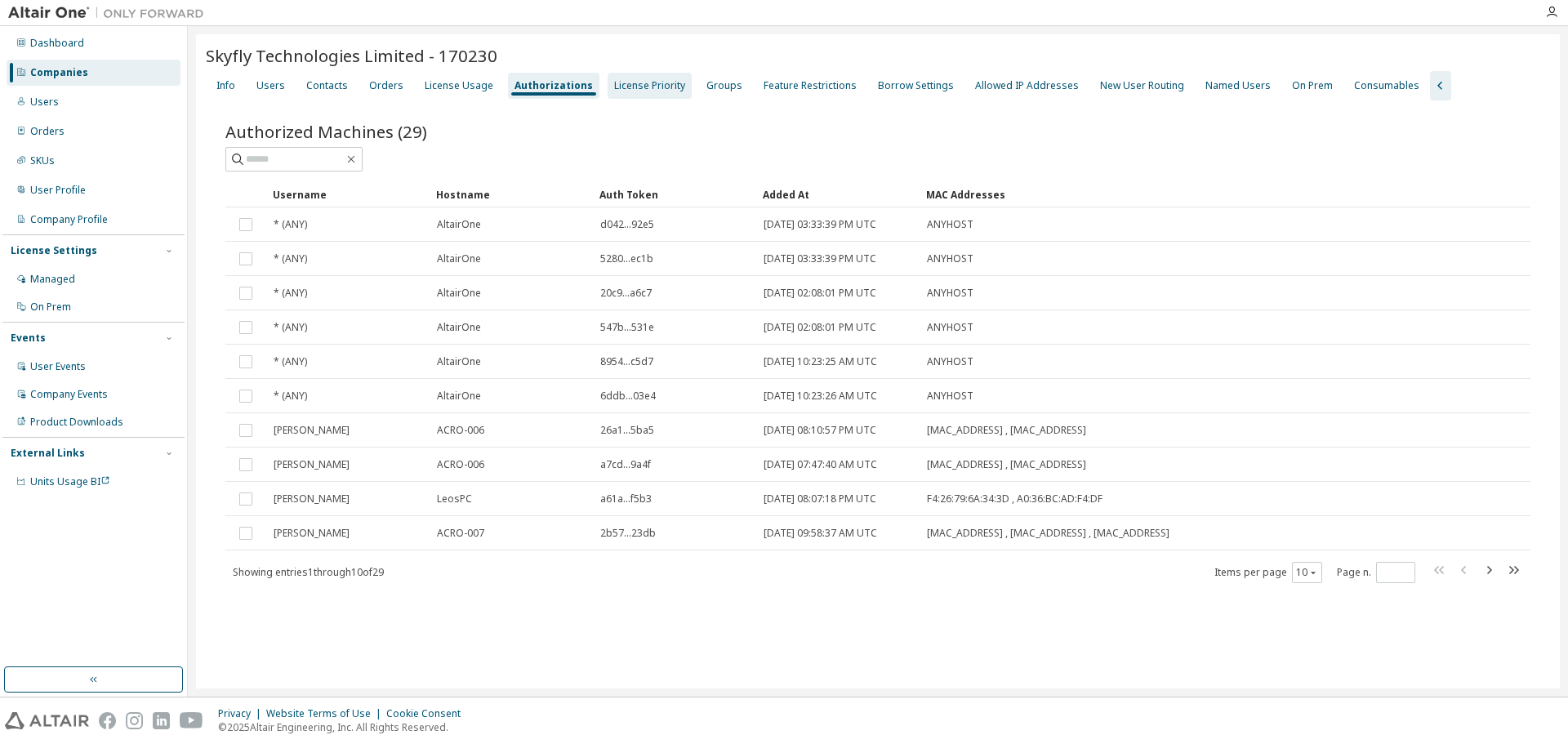
click at [659, 88] on div "License Priority" at bounding box center [649, 86] width 71 height 13
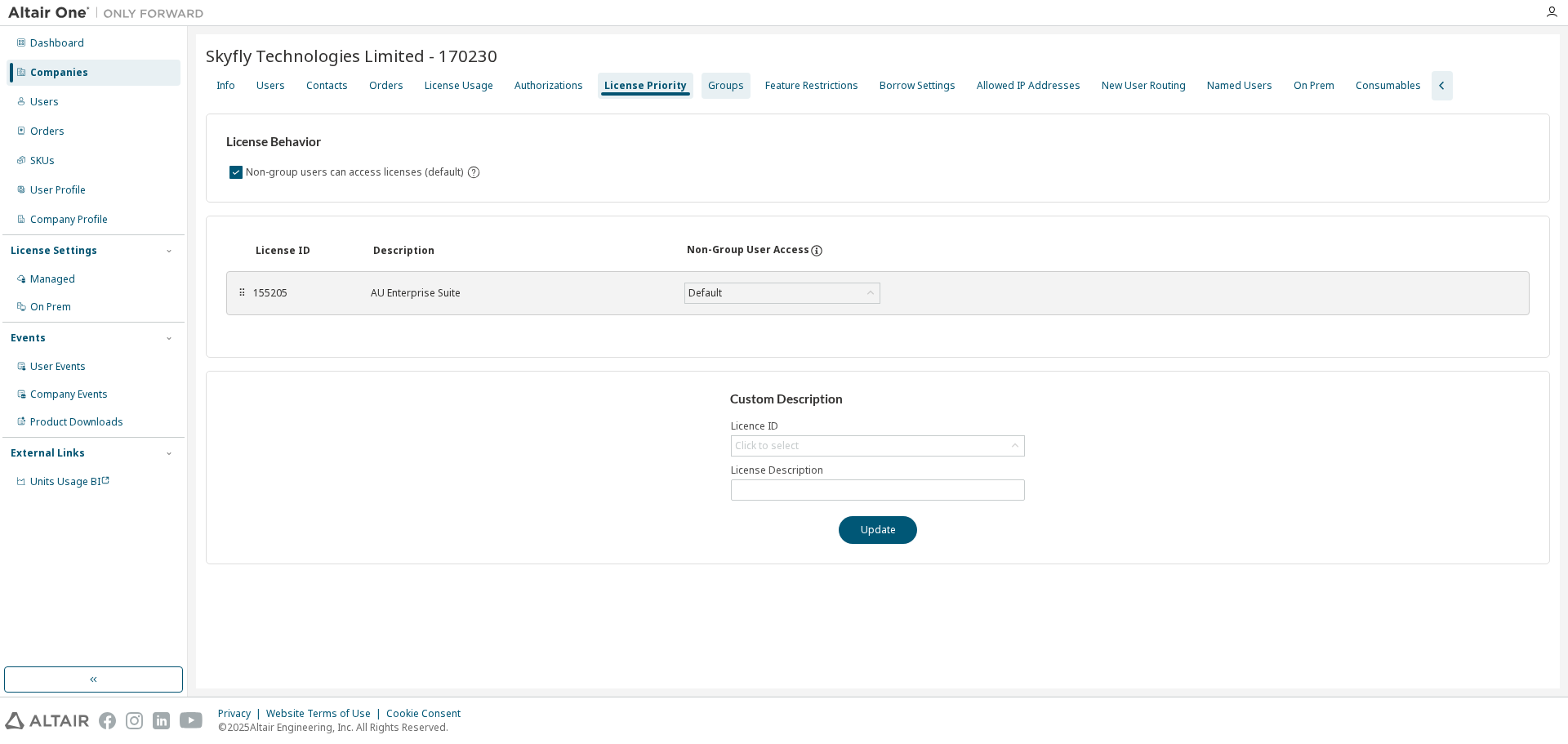
click at [714, 88] on div "Groups" at bounding box center [725, 86] width 36 height 13
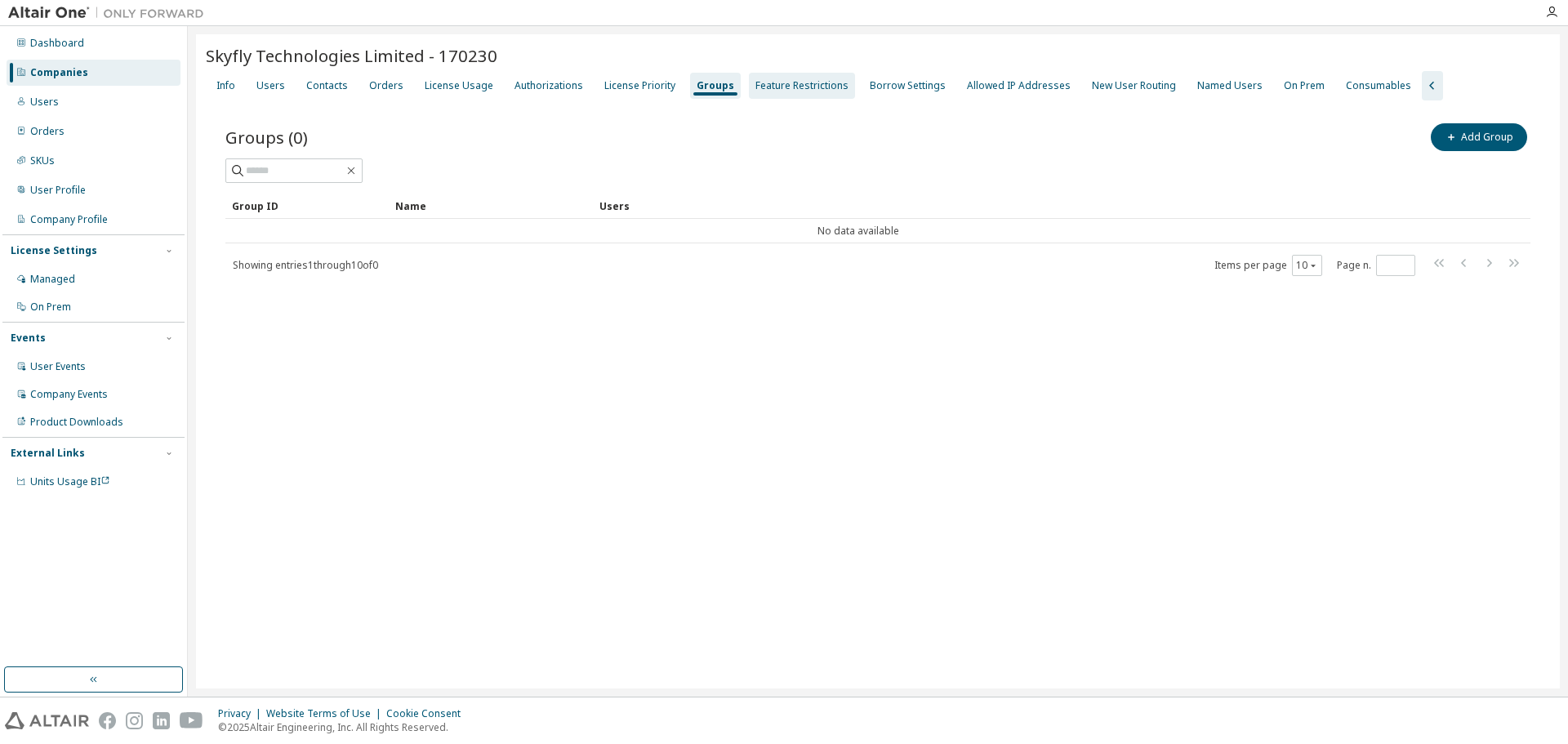
click at [762, 84] on div "Feature Restrictions" at bounding box center [802, 86] width 93 height 13
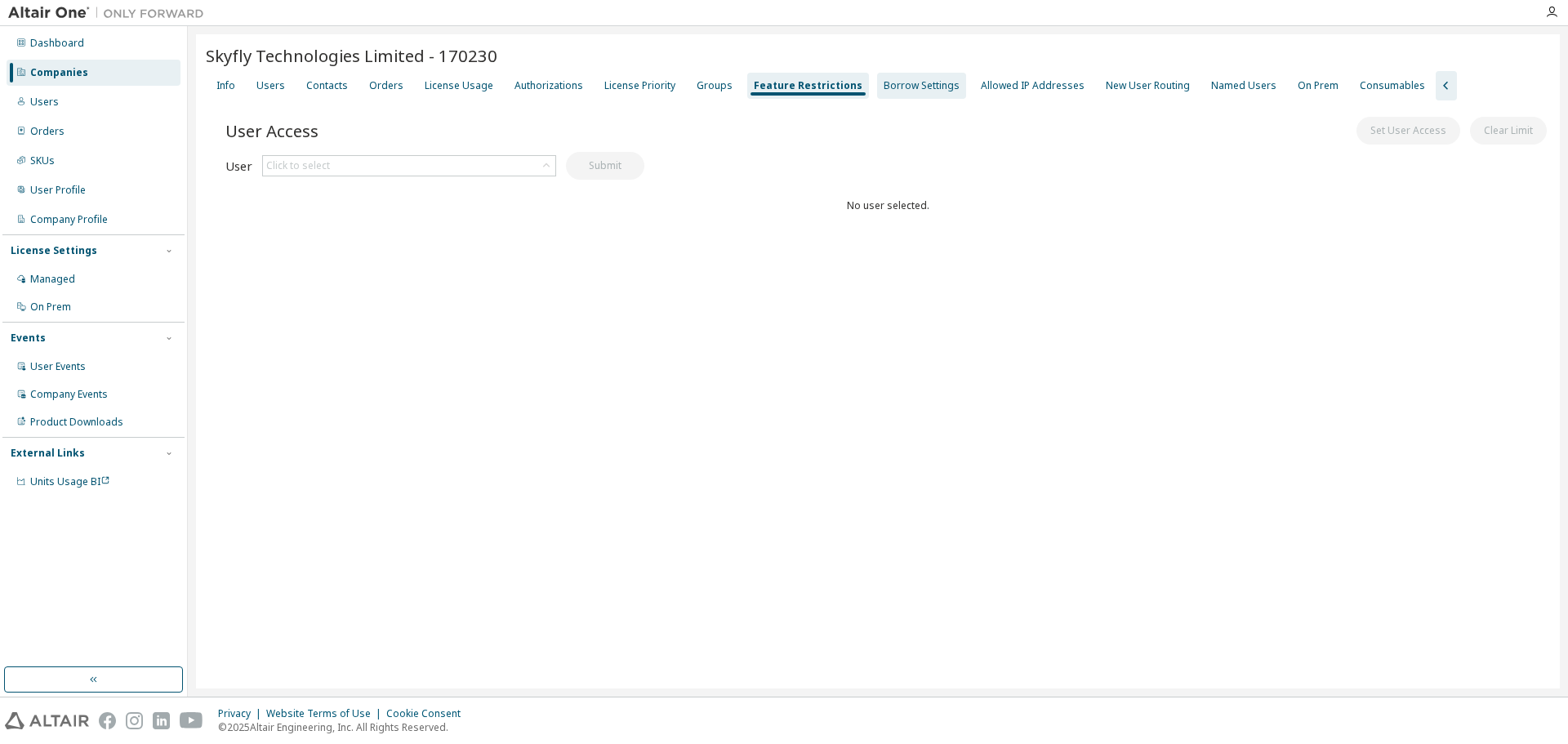
click at [884, 85] on div "Borrow Settings" at bounding box center [922, 86] width 76 height 13
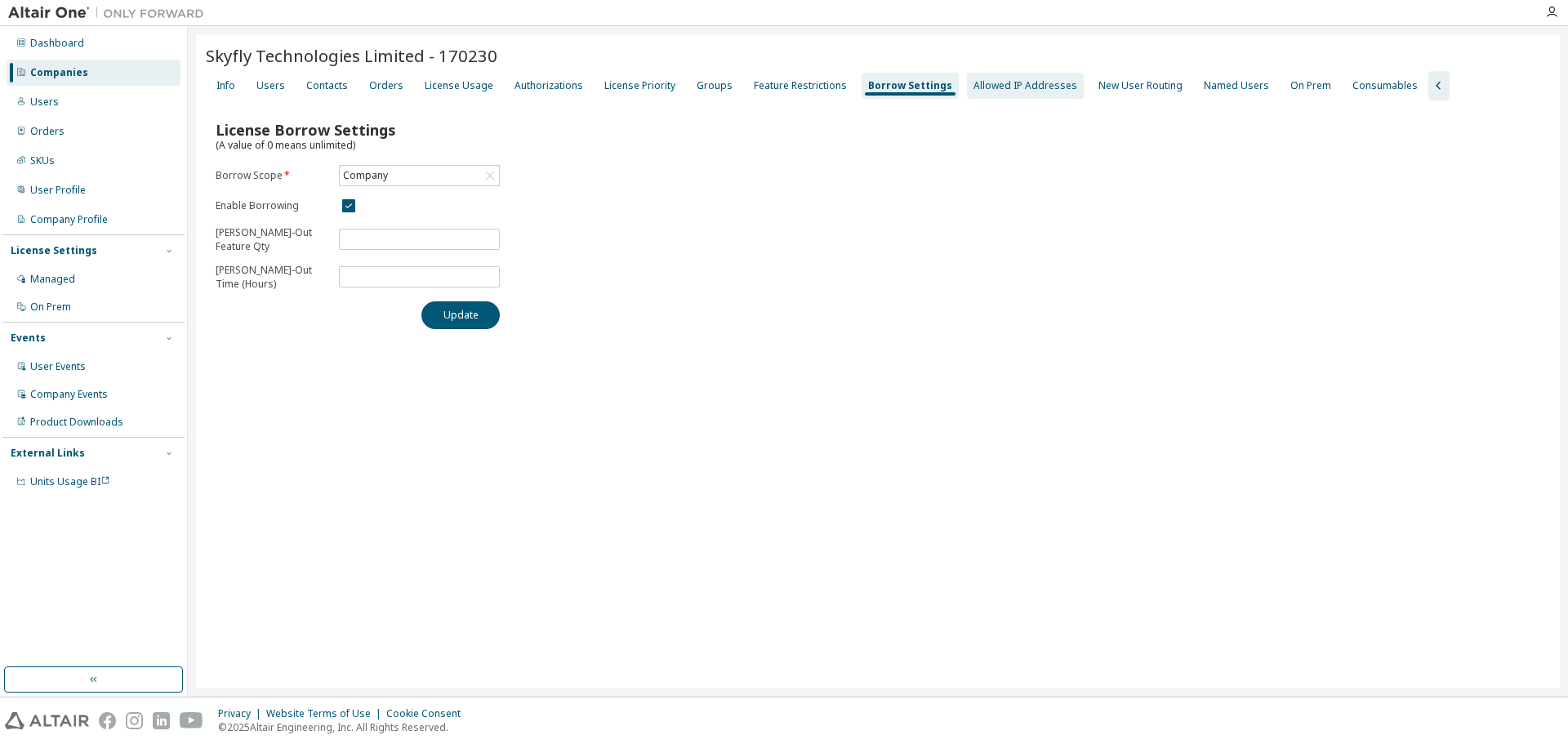
click at [1006, 87] on div "Allowed IP Addresses" at bounding box center [1024, 86] width 103 height 13
